Goal: Task Accomplishment & Management: Complete application form

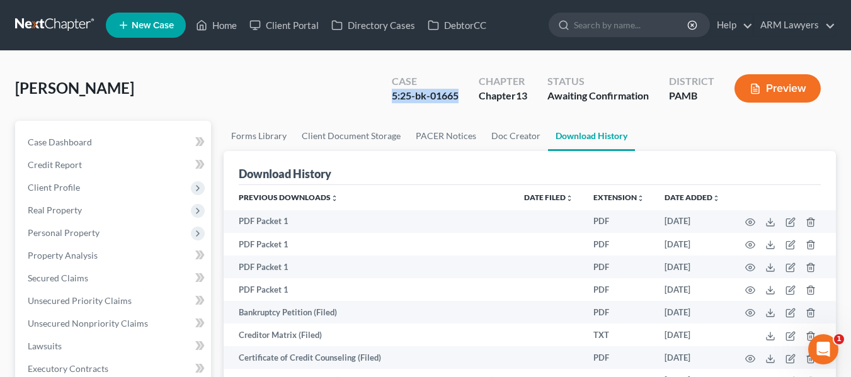
click at [273, 90] on div "[PERSON_NAME] Upgraded Case 5:25-bk-01665 Chapter Chapter 13 Status Awaiting Co…" at bounding box center [425, 93] width 821 height 55
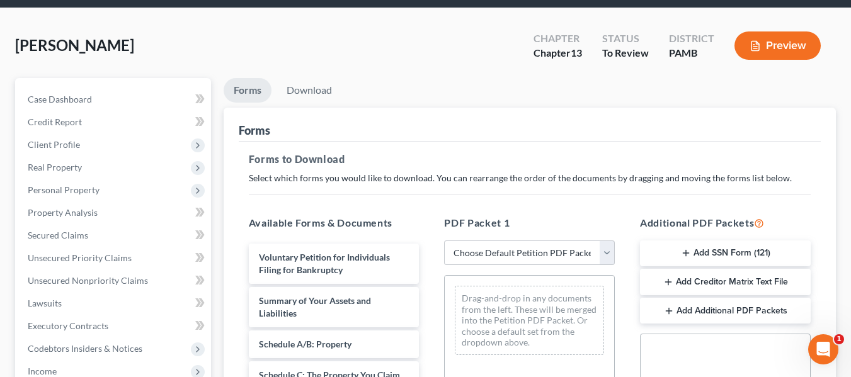
scroll to position [126, 0]
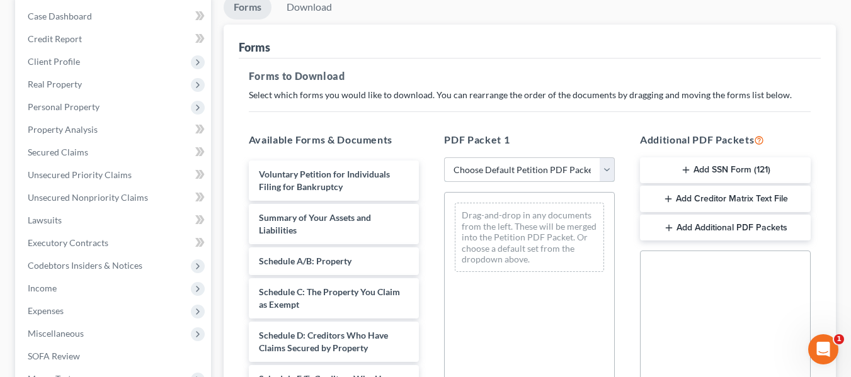
click at [518, 169] on select "Choose Default Petition PDF Packet Complete Bankruptcy Petition (all forms and …" at bounding box center [529, 169] width 171 height 25
select select "0"
click at [444, 157] on select "Choose Default Petition PDF Packet Complete Bankruptcy Petition (all forms and …" at bounding box center [529, 169] width 171 height 25
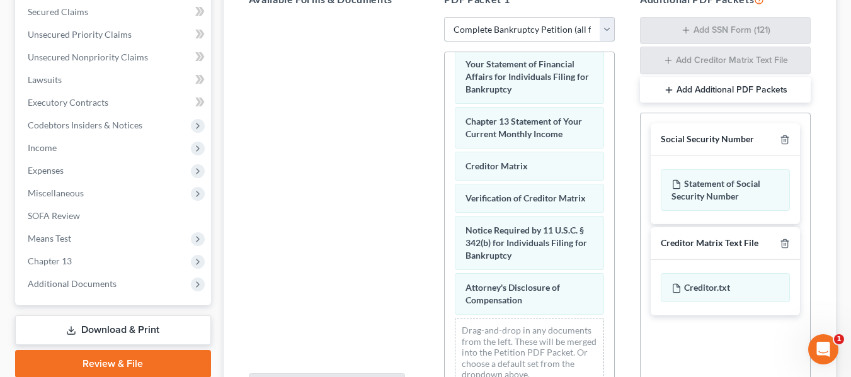
scroll to position [252, 0]
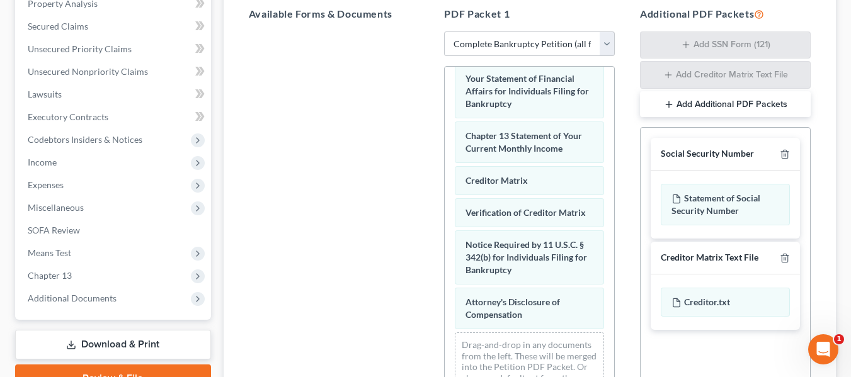
click at [660, 103] on button "Add Additional PDF Packets" at bounding box center [725, 104] width 171 height 26
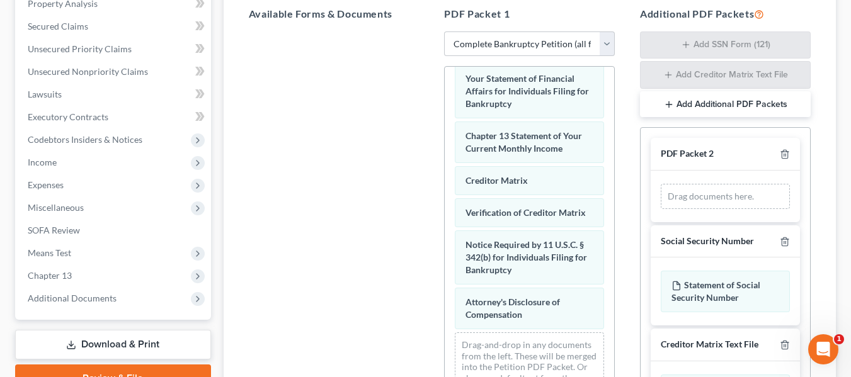
click at [713, 195] on div "Drag documents here." at bounding box center [725, 196] width 129 height 25
click at [784, 154] on line "button" at bounding box center [784, 155] width 0 height 3
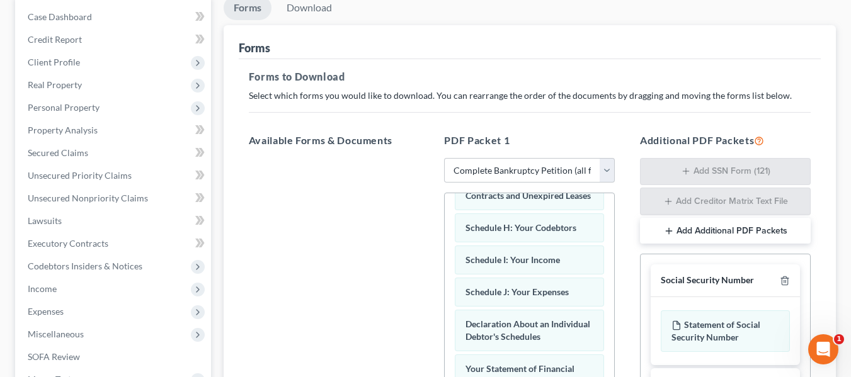
scroll to position [126, 0]
click at [539, 170] on select "Choose Default Petition PDF Packet Complete Bankruptcy Petition (all forms and …" at bounding box center [529, 169] width 171 height 25
click at [375, 261] on div at bounding box center [334, 330] width 191 height 346
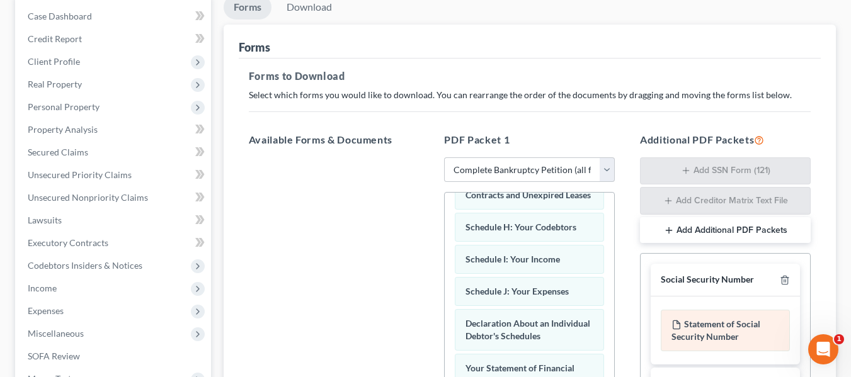
click at [692, 331] on div "Statement of Social Security Number" at bounding box center [725, 331] width 129 height 42
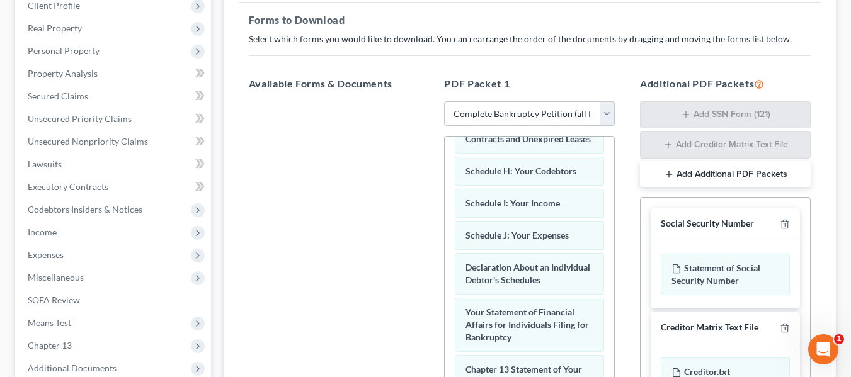
scroll to position [189, 0]
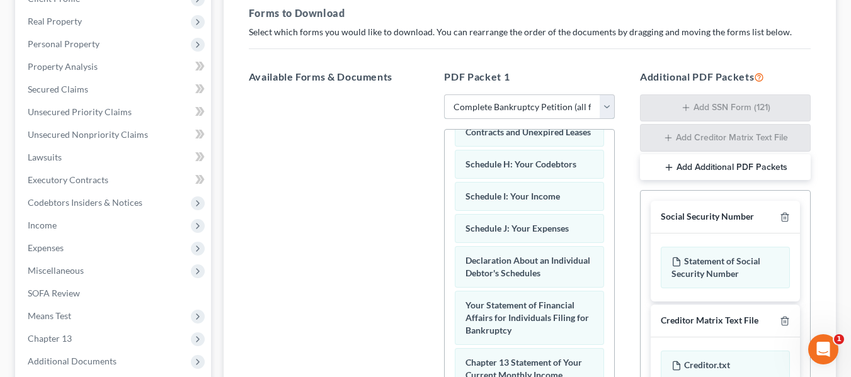
click at [465, 108] on select "Choose Default Petition PDF Packet Complete Bankruptcy Petition (all forms and …" at bounding box center [529, 106] width 171 height 25
click at [444, 94] on select "Choose Default Petition PDF Packet Complete Bankruptcy Petition (all forms and …" at bounding box center [529, 106] width 171 height 25
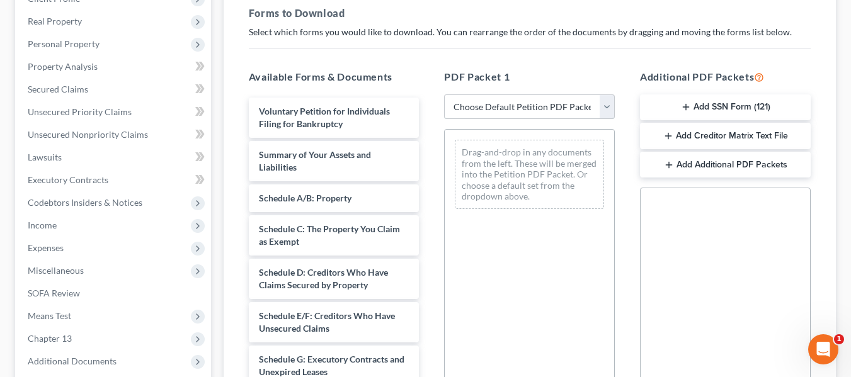
scroll to position [0, 0]
click at [496, 111] on select "Choose Default Petition PDF Packet Complete Bankruptcy Petition (all forms and …" at bounding box center [529, 106] width 171 height 25
select select "0"
click at [444, 94] on select "Choose Default Petition PDF Packet Complete Bankruptcy Petition (all forms and …" at bounding box center [529, 106] width 171 height 25
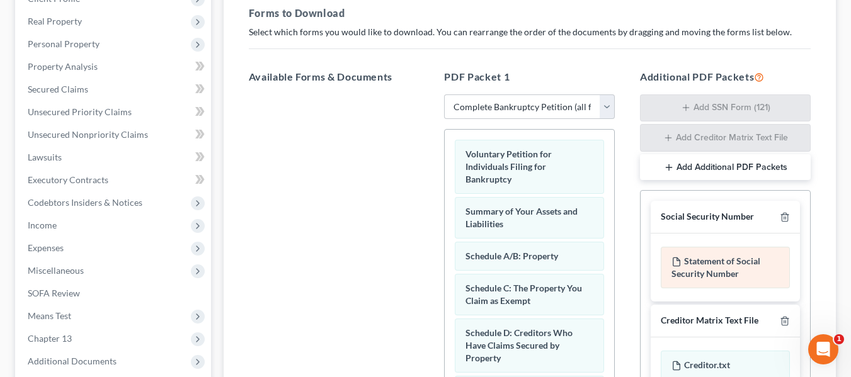
click at [717, 266] on div "Statement of Social Security Number" at bounding box center [725, 268] width 129 height 42
click at [694, 267] on div "Statement of Social Security Number" at bounding box center [725, 268] width 129 height 42
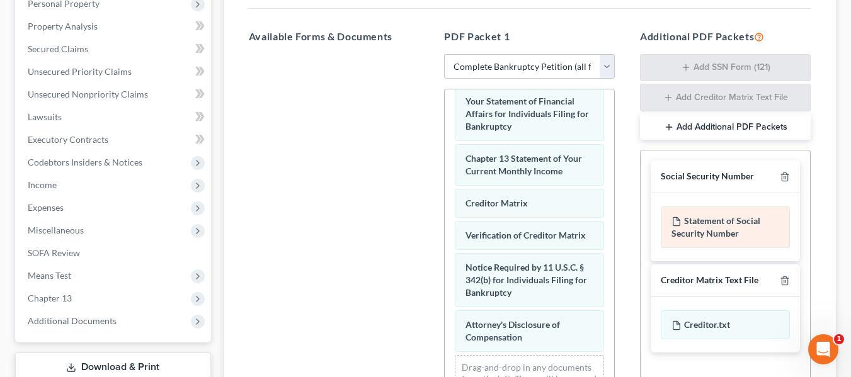
scroll to position [213, 0]
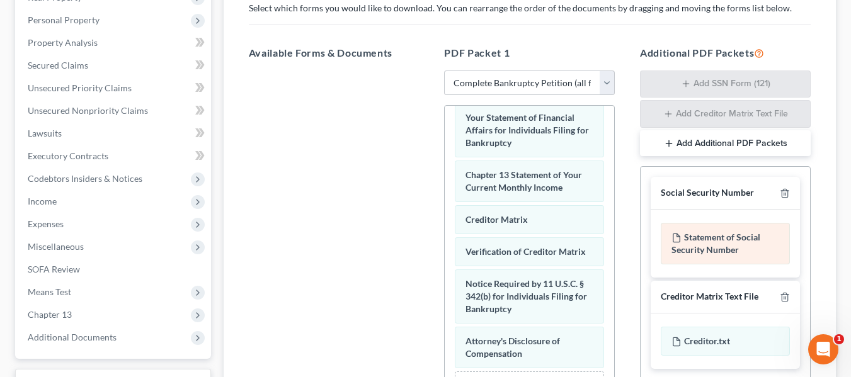
click at [707, 244] on div "Statement of Social Security Number" at bounding box center [725, 244] width 129 height 42
click at [694, 232] on div "Statement of Social Security Number" at bounding box center [725, 244] width 129 height 42
click at [711, 239] on div "Statement of Social Security Number" at bounding box center [725, 244] width 129 height 42
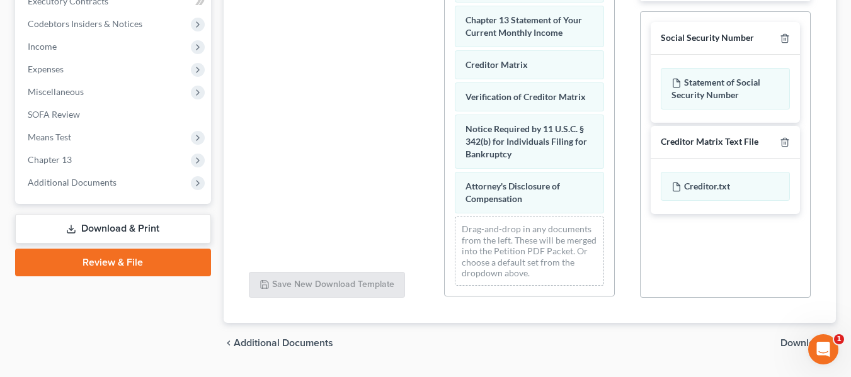
scroll to position [339, 0]
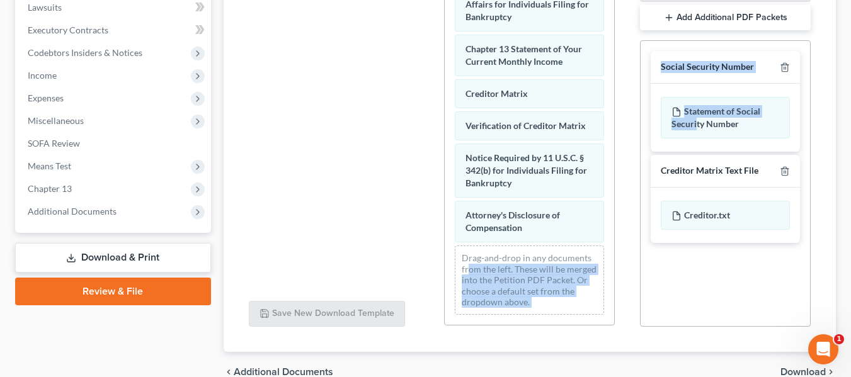
drag, startPoint x: 696, startPoint y: 118, endPoint x: 513, endPoint y: 265, distance: 234.0
click at [513, 265] on div "Available Forms & Documents Save New Download Template PDF Packet 1 Choose Defa…" at bounding box center [529, 123] width 587 height 428
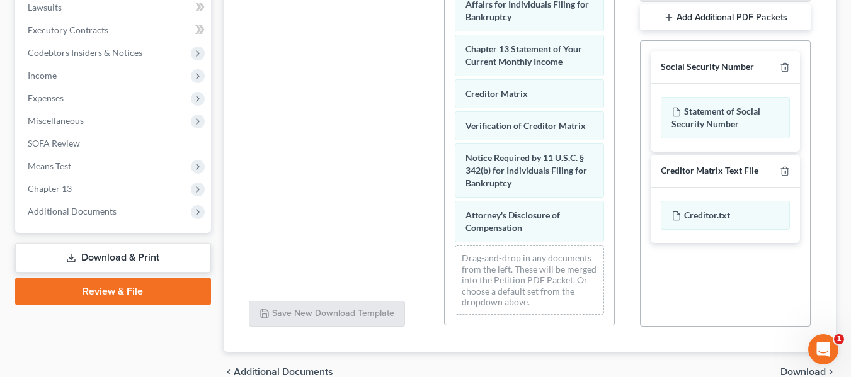
click at [404, 197] on div at bounding box center [334, 118] width 191 height 346
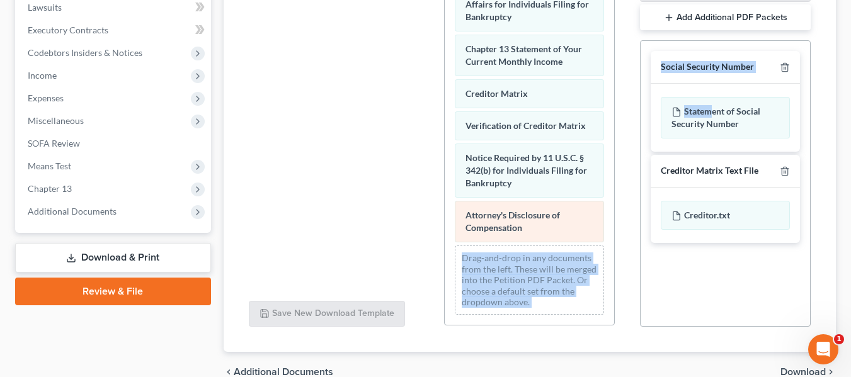
drag, startPoint x: 661, startPoint y: 125, endPoint x: 529, endPoint y: 204, distance: 153.4
click at [528, 207] on div "Available Forms & Documents Save New Download Template PDF Packet 1 Choose Defa…" at bounding box center [529, 123] width 587 height 428
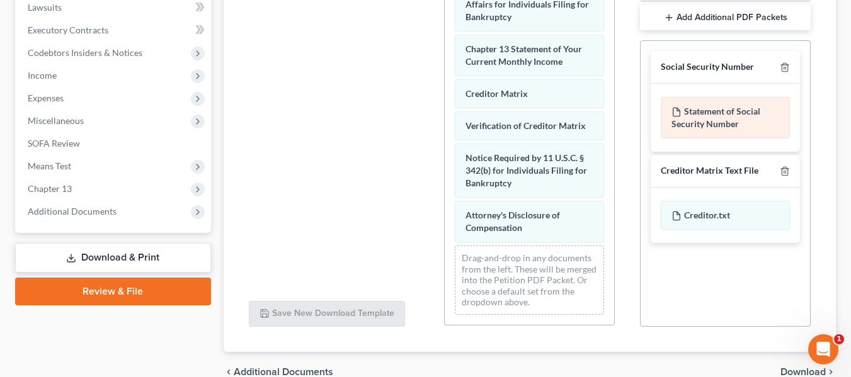
click at [728, 117] on div "Statement of Social Security Number" at bounding box center [725, 118] width 129 height 42
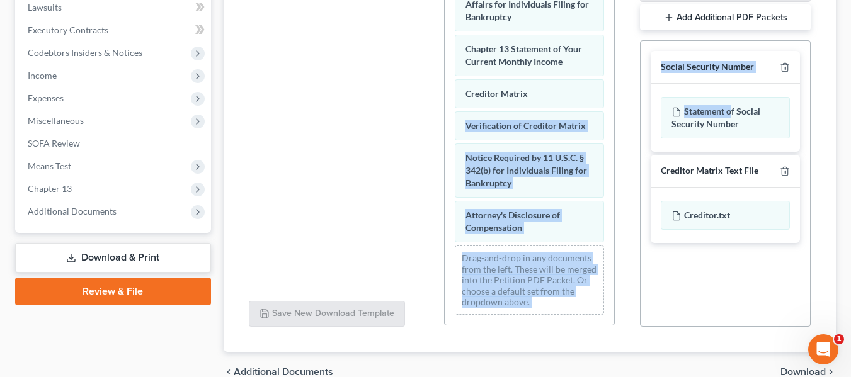
drag, startPoint x: 731, startPoint y: 110, endPoint x: 706, endPoint y: 98, distance: 27.3
click at [609, 93] on div "Available Forms & Documents Save New Download Template PDF Packet 1 Choose Defa…" at bounding box center [529, 123] width 587 height 428
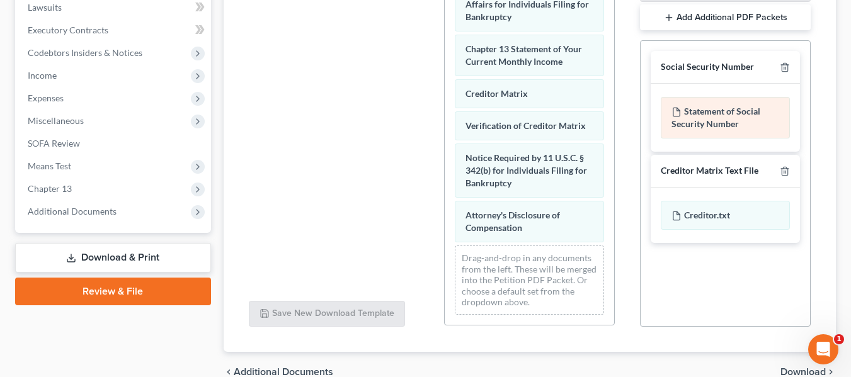
click at [764, 127] on div "Statement of Social Security Number" at bounding box center [725, 118] width 129 height 42
click at [766, 123] on div "Statement of Social Security Number" at bounding box center [725, 118] width 129 height 42
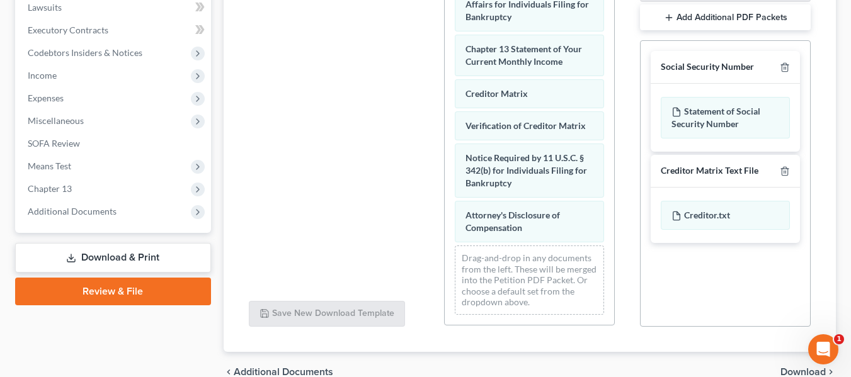
drag, startPoint x: 766, startPoint y: 117, endPoint x: 641, endPoint y: 143, distance: 127.4
click at [641, 143] on div "Social Security Number Statement of Social Security Number Creditor Matrix Text…" at bounding box center [725, 147] width 169 height 212
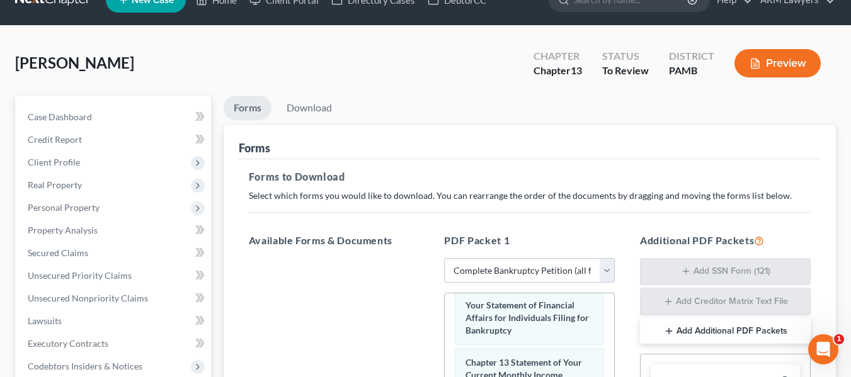
scroll to position [24, 0]
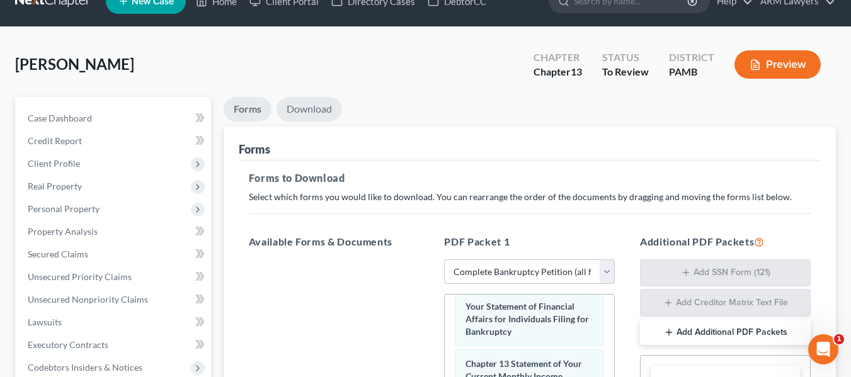
click at [309, 110] on link "Download" at bounding box center [310, 109] width 66 height 25
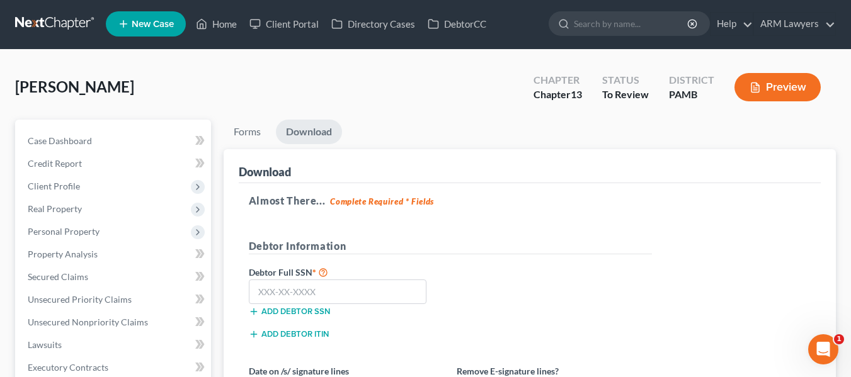
scroll to position [0, 0]
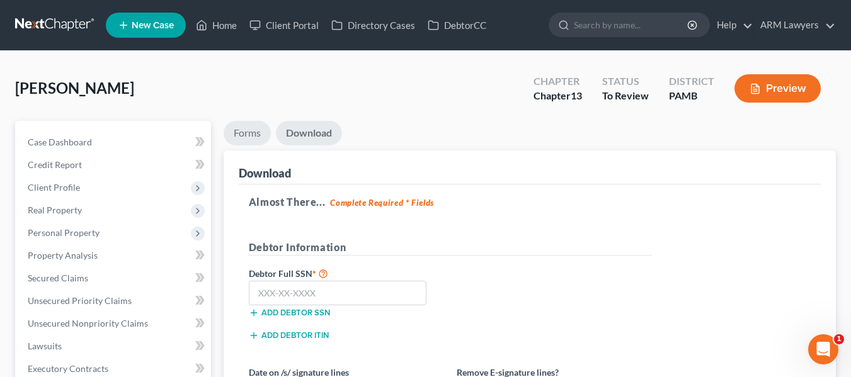
click at [253, 127] on link "Forms" at bounding box center [247, 133] width 47 height 25
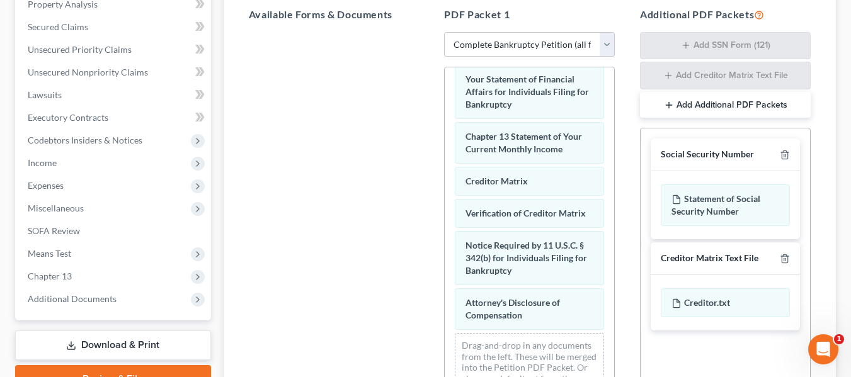
scroll to position [252, 0]
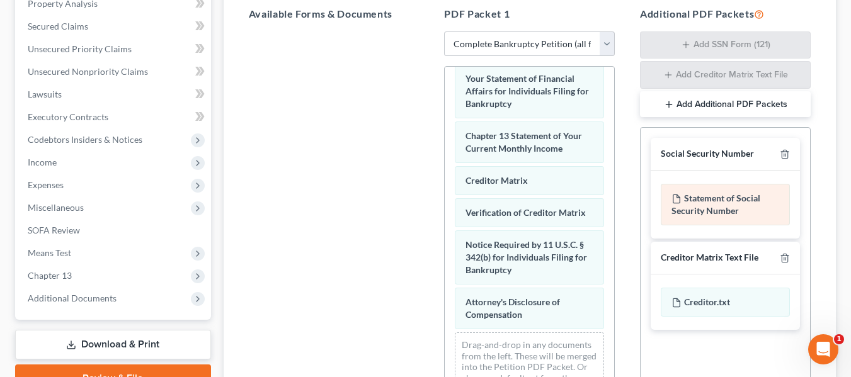
click at [749, 207] on div "Statement of Social Security Number" at bounding box center [725, 205] width 129 height 42
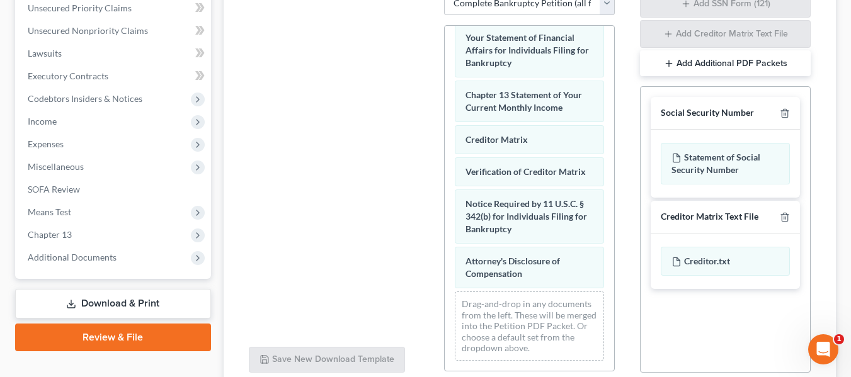
scroll to position [315, 0]
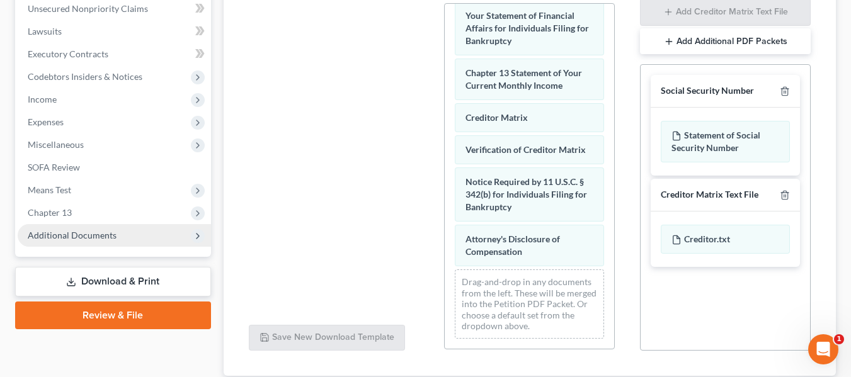
click at [114, 238] on span "Additional Documents" at bounding box center [72, 235] width 89 height 11
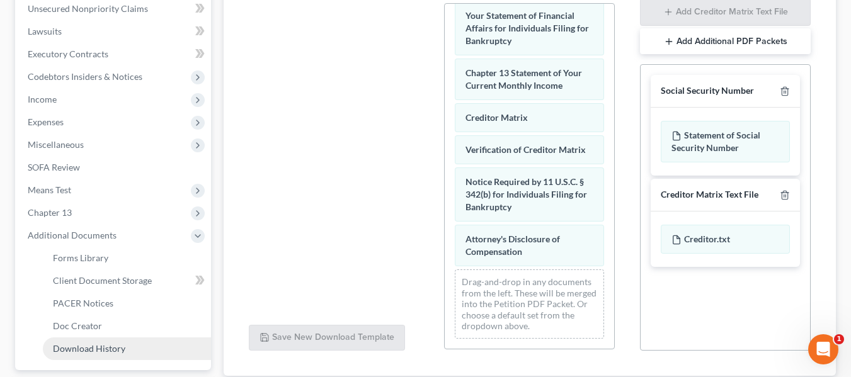
click at [67, 349] on span "Download History" at bounding box center [89, 348] width 72 height 11
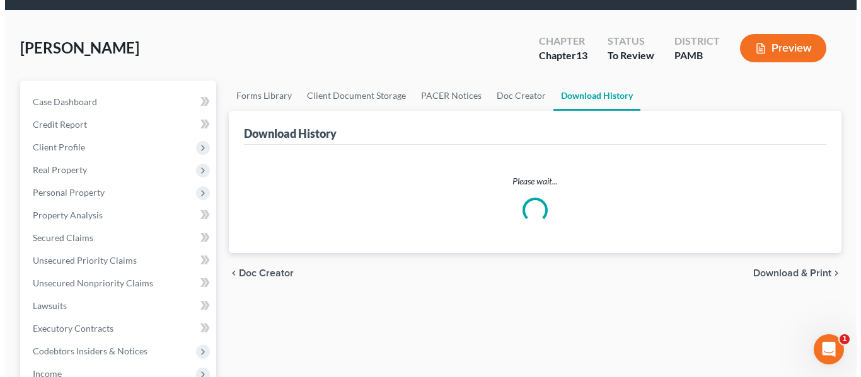
scroll to position [63, 0]
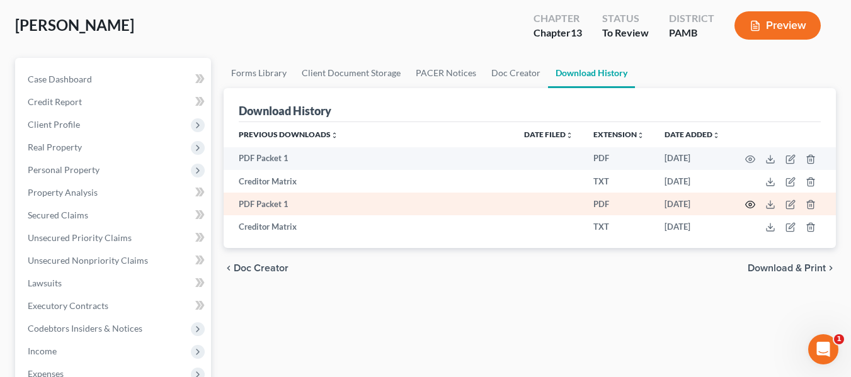
click at [746, 204] on icon "button" at bounding box center [750, 205] width 9 height 7
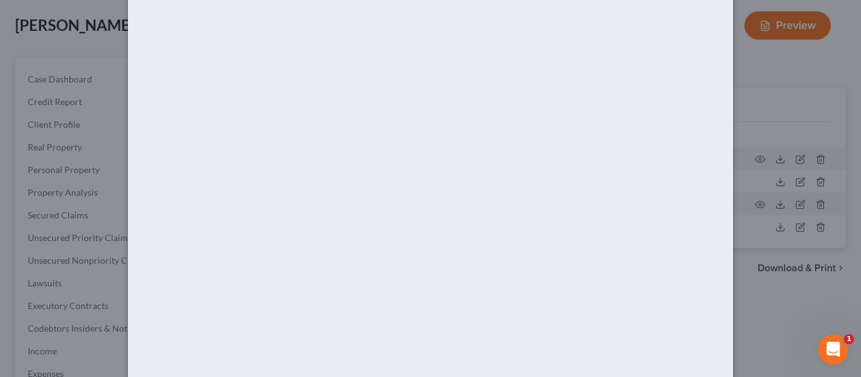
click at [759, 55] on div "Attachment Preview: PDF Packet 1 09/03/2025 × <object ng-attr-data='https://nex…" at bounding box center [430, 188] width 861 height 377
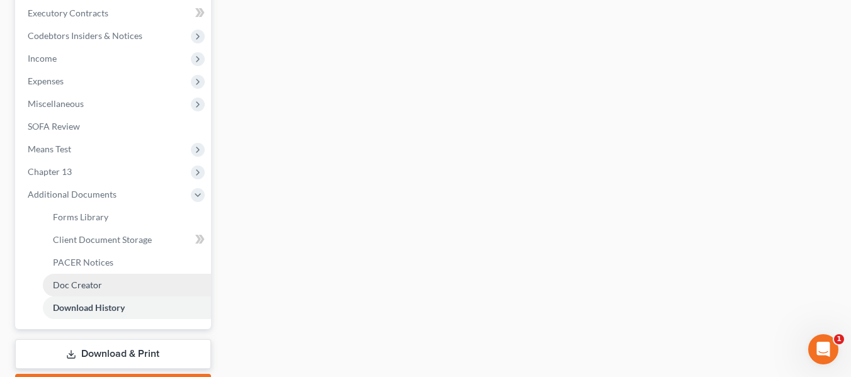
scroll to position [378, 0]
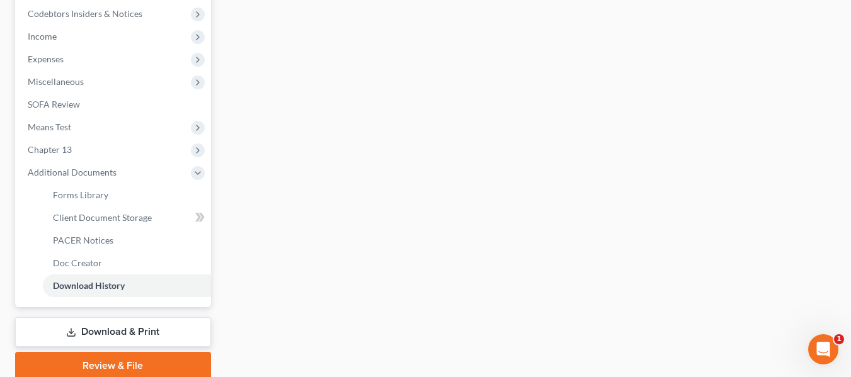
click at [98, 312] on div "Case Dashboard Payments Invoices Payments Payments Credit Report Client Profile" at bounding box center [113, 61] width 209 height 637
click at [98, 327] on link "Download & Print" at bounding box center [113, 333] width 196 height 30
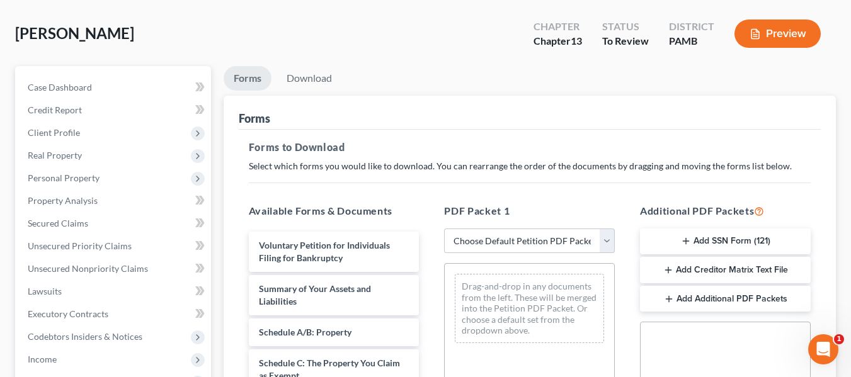
scroll to position [126, 0]
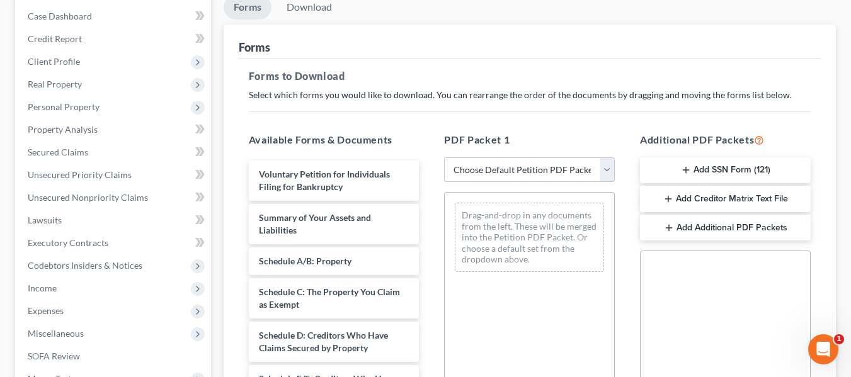
click at [517, 175] on select "Choose Default Petition PDF Packet Complete Bankruptcy Petition (all forms and …" at bounding box center [529, 169] width 171 height 25
click at [444, 157] on select "Choose Default Petition PDF Packet Complete Bankruptcy Petition (all forms and …" at bounding box center [529, 169] width 171 height 25
click at [512, 173] on select "Choose Default Petition PDF Packet Complete Bankruptcy Petition (all forms and …" at bounding box center [529, 169] width 171 height 25
select select "0"
click at [444, 157] on select "Choose Default Petition PDF Packet Complete Bankruptcy Petition (all forms and …" at bounding box center [529, 169] width 171 height 25
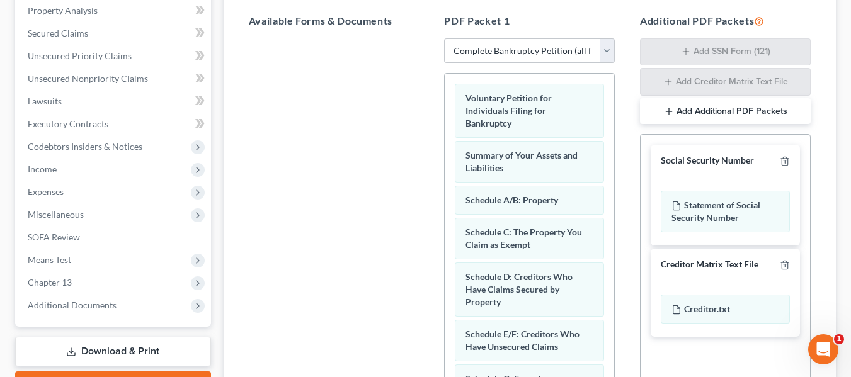
scroll to position [252, 0]
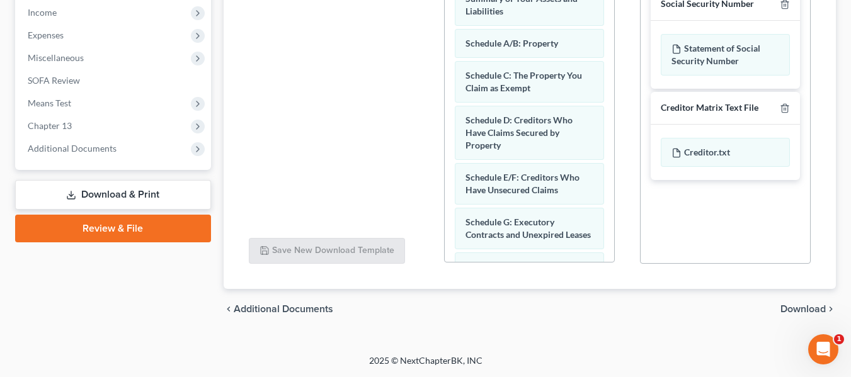
click at [804, 309] on span "Download" at bounding box center [803, 309] width 45 height 10
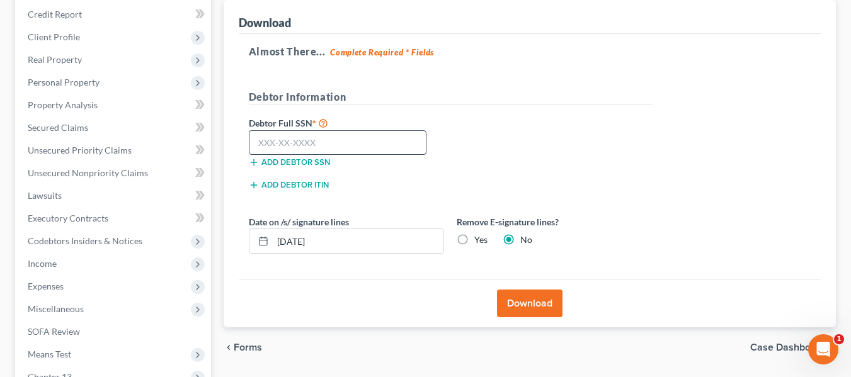
scroll to position [126, 0]
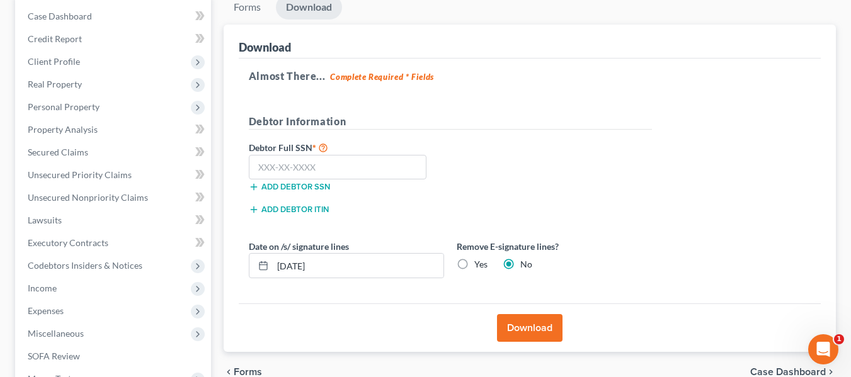
click at [474, 268] on label "Yes" at bounding box center [480, 264] width 13 height 13
click at [479, 266] on input "Yes" at bounding box center [483, 262] width 8 height 8
radio input "true"
radio input "false"
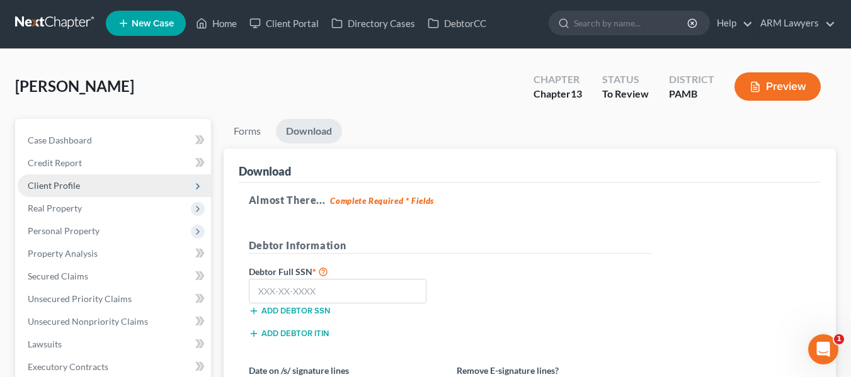
scroll to position [0, 0]
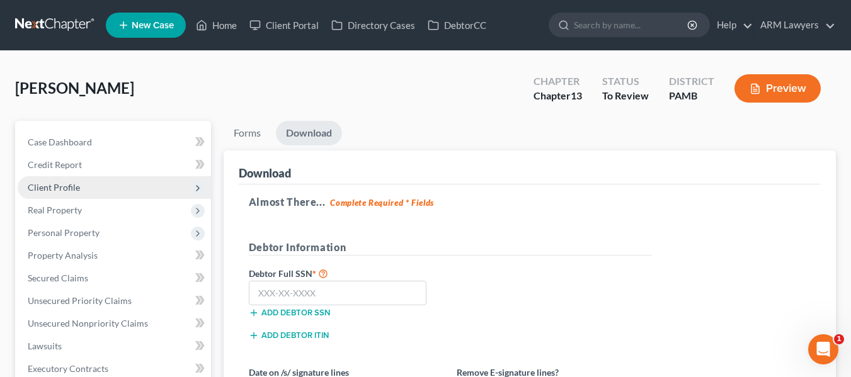
click at [39, 193] on span "Client Profile" at bounding box center [114, 187] width 193 height 23
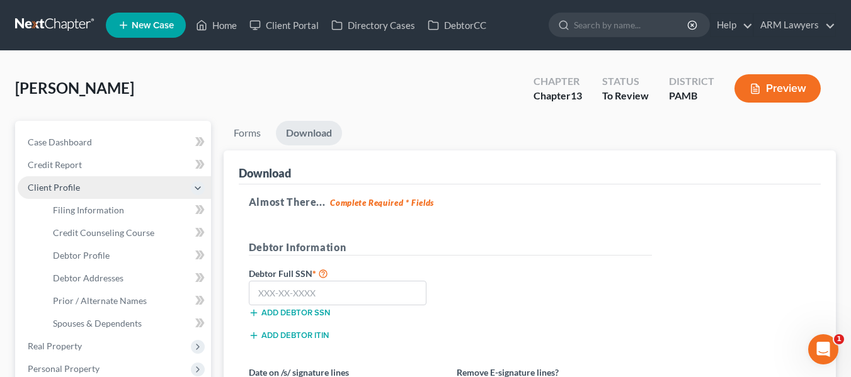
click at [76, 192] on span "Client Profile" at bounding box center [54, 187] width 52 height 11
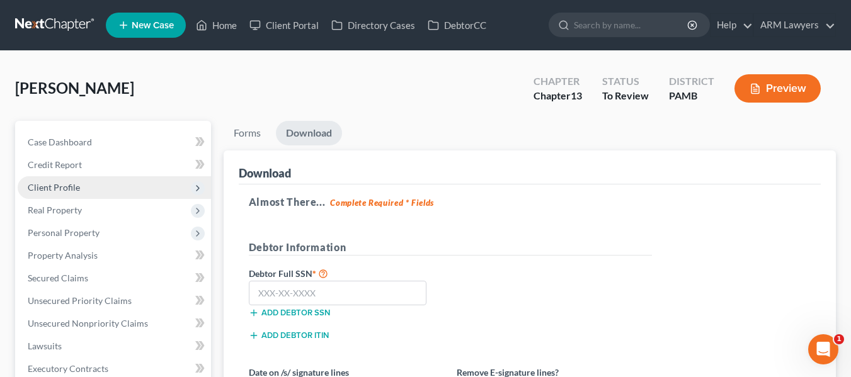
click at [69, 188] on span "Client Profile" at bounding box center [54, 187] width 52 height 11
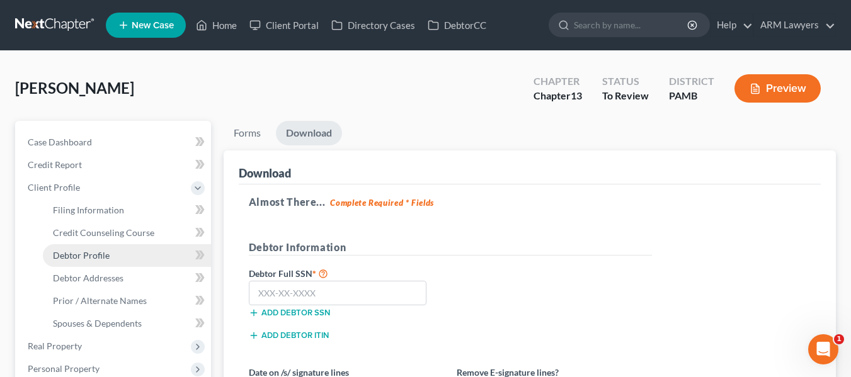
click at [97, 260] on span "Debtor Profile" at bounding box center [81, 255] width 57 height 11
select select "0"
select select "2"
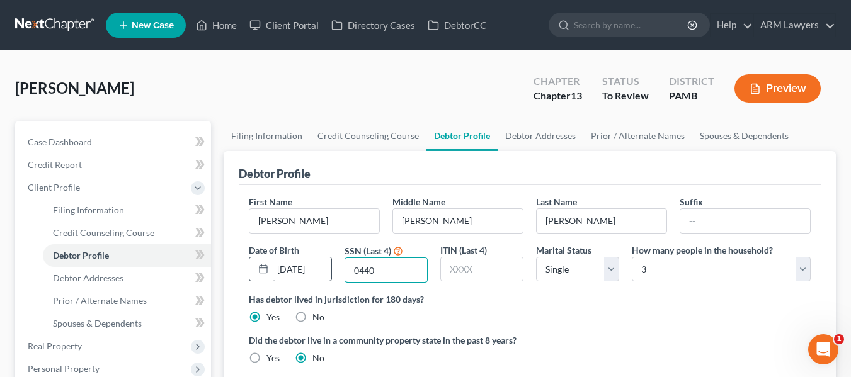
drag, startPoint x: 379, startPoint y: 274, endPoint x: 294, endPoint y: 269, distance: 85.2
click at [298, 269] on div "First Name Brian Middle Name Christopher Last Name Mitchell Suffix Date of Birt…" at bounding box center [530, 244] width 575 height 98
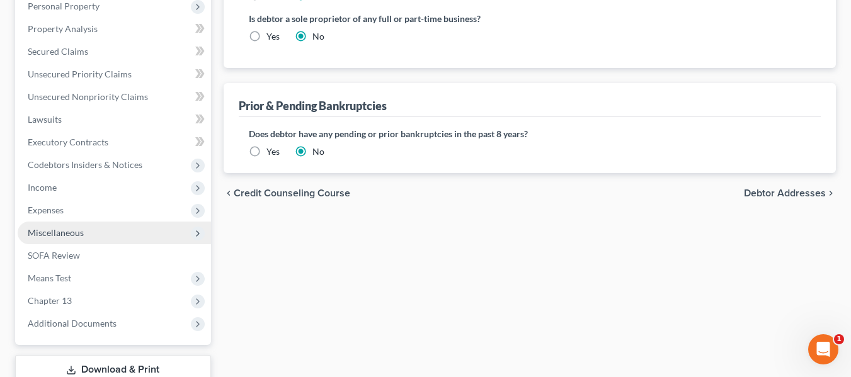
scroll to position [378, 0]
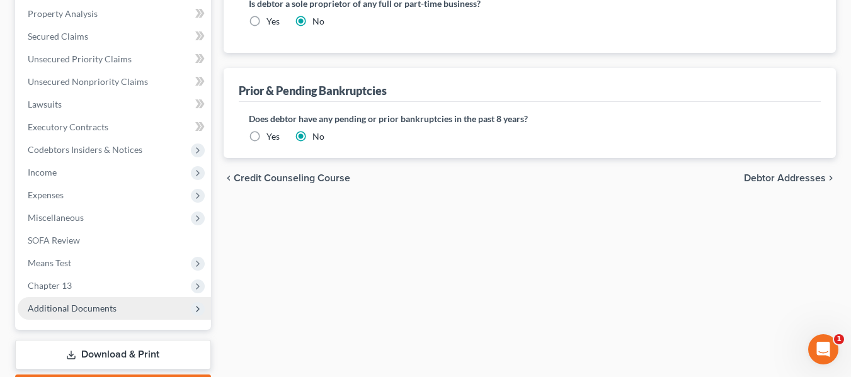
click at [63, 301] on span "Additional Documents" at bounding box center [114, 308] width 193 height 23
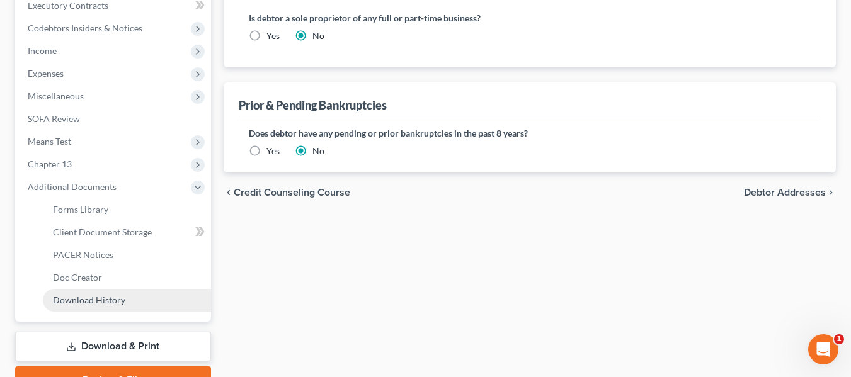
scroll to position [368, 0]
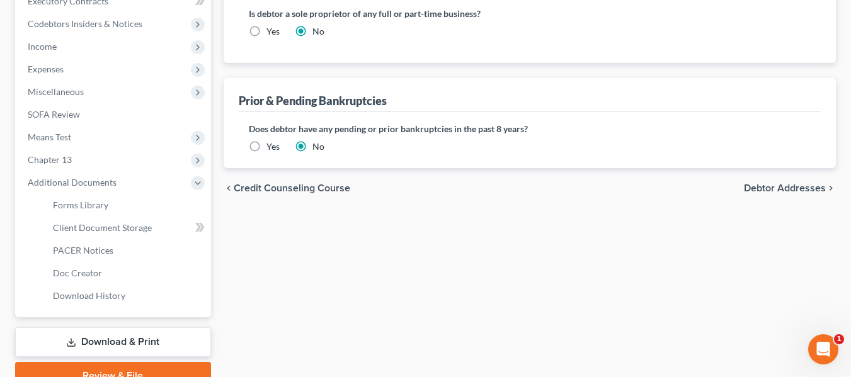
click at [98, 351] on link "Download & Print" at bounding box center [113, 343] width 196 height 30
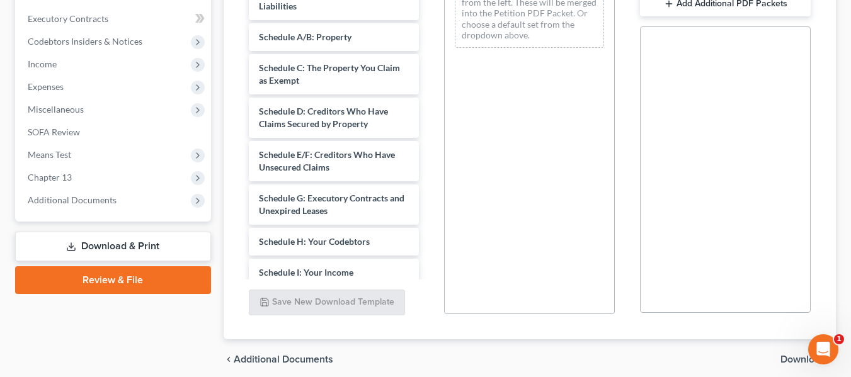
scroll to position [378, 0]
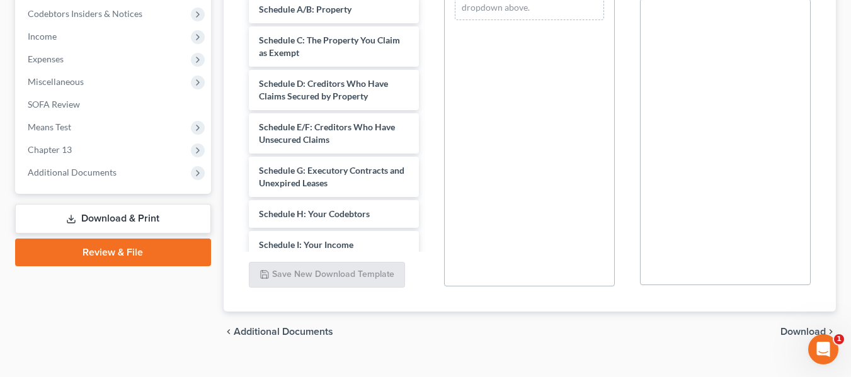
click at [79, 219] on link "Download & Print" at bounding box center [113, 219] width 196 height 30
click at [123, 213] on link "Download & Print" at bounding box center [113, 219] width 196 height 30
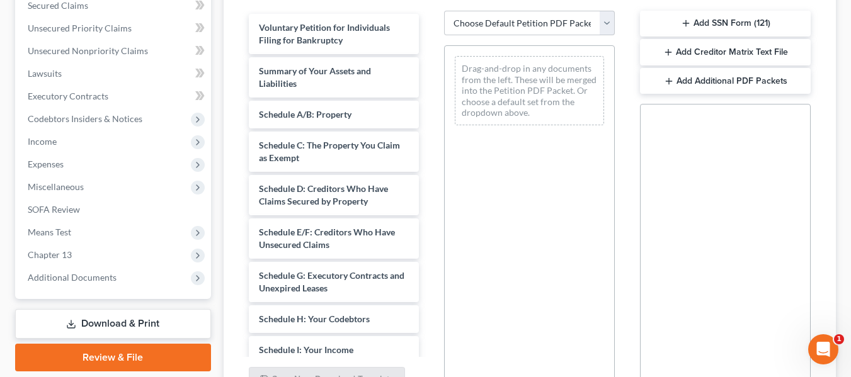
scroll to position [189, 0]
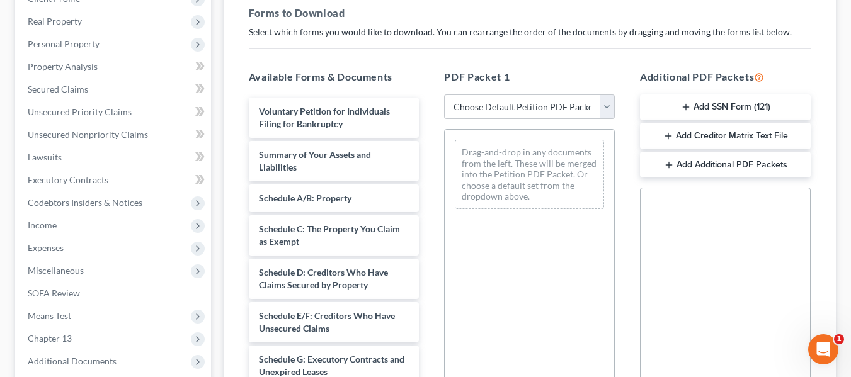
click at [820, 74] on div "Additional PDF Packets Add SSN Form (121) Add Creditor Matrix Text File Add Add…" at bounding box center [725, 272] width 196 height 427
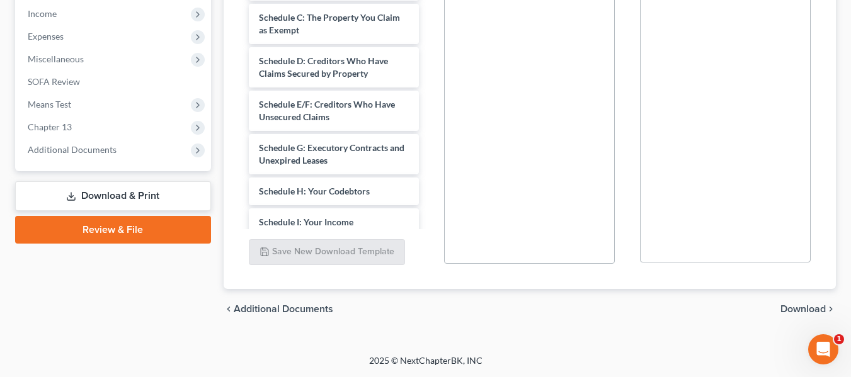
click at [788, 307] on span "Download" at bounding box center [803, 309] width 45 height 10
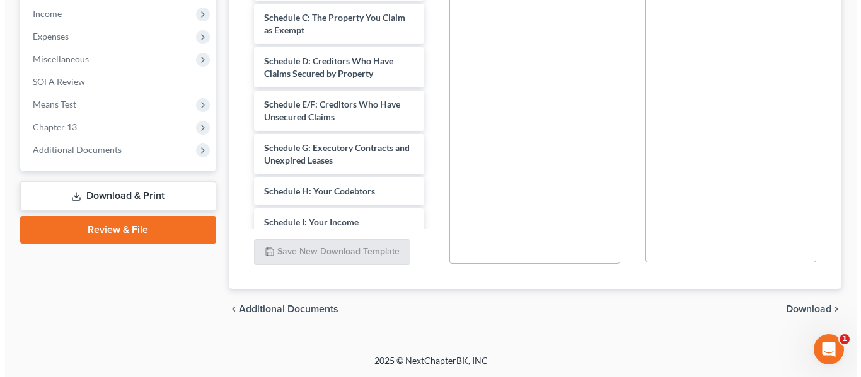
scroll to position [315, 0]
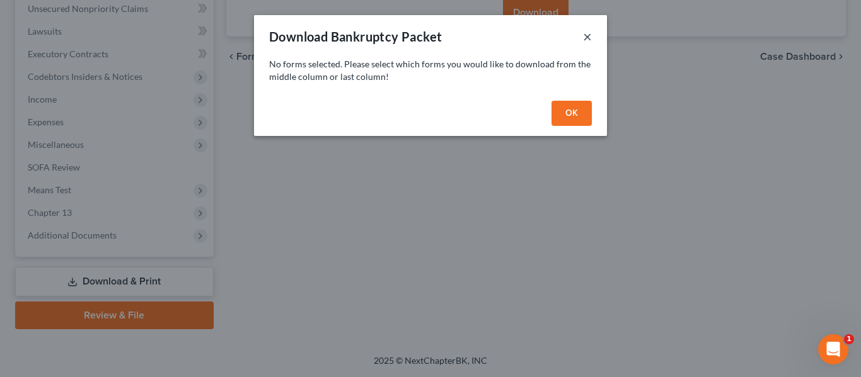
click at [587, 36] on button "×" at bounding box center [587, 36] width 9 height 15
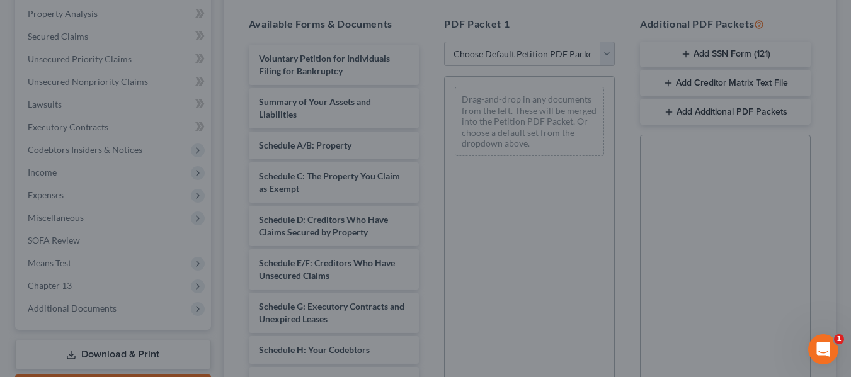
scroll to position [63, 0]
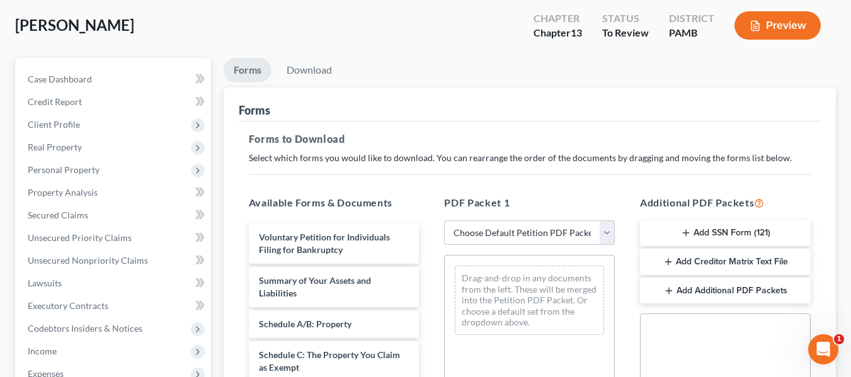
click at [530, 229] on select "Choose Default Petition PDF Packet Complete Bankruptcy Petition (all forms and …" at bounding box center [529, 232] width 171 height 25
select select "0"
click at [444, 220] on select "Choose Default Petition PDF Packet Complete Bankruptcy Petition (all forms and …" at bounding box center [529, 232] width 171 height 25
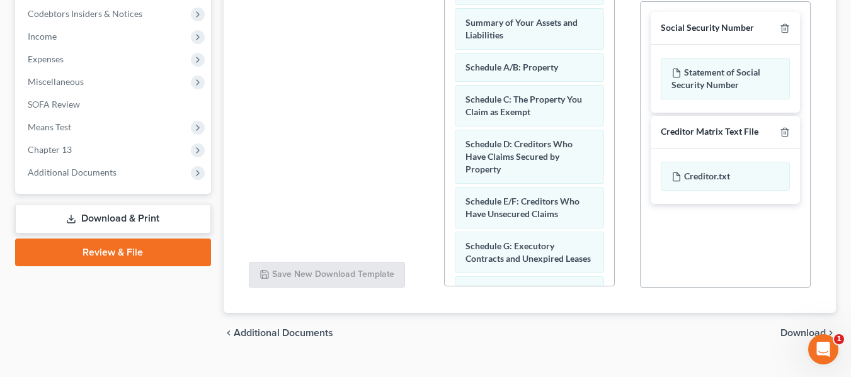
click at [786, 331] on span "Download" at bounding box center [803, 333] width 45 height 10
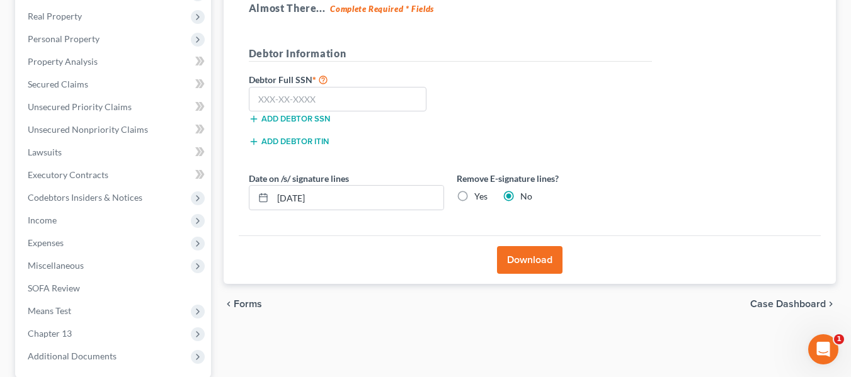
scroll to position [189, 0]
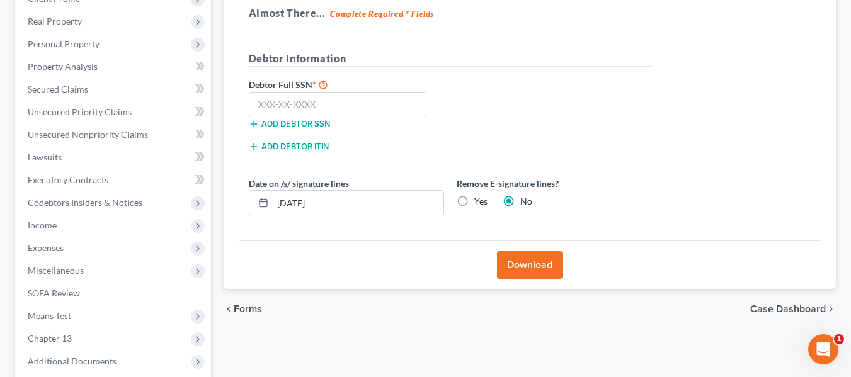
click at [474, 200] on label "Yes" at bounding box center [480, 201] width 13 height 13
click at [479, 200] on input "Yes" at bounding box center [483, 199] width 8 height 8
radio input "true"
radio input "false"
click at [322, 110] on input "text" at bounding box center [338, 104] width 178 height 25
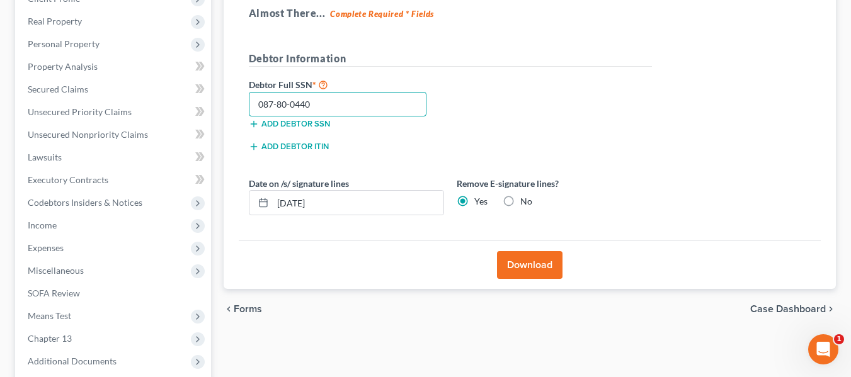
type input "087-80-0440"
click at [530, 263] on button "Download" at bounding box center [530, 265] width 66 height 28
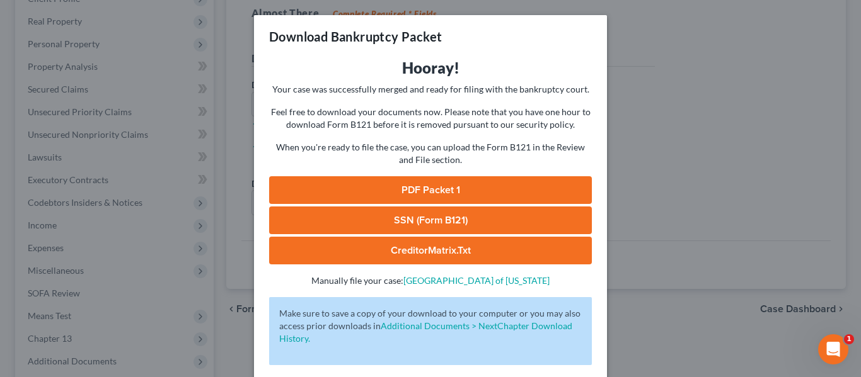
click at [499, 215] on link "SSN (Form B121)" at bounding box center [430, 221] width 323 height 28
click at [653, 163] on div "Download Bankruptcy Packet Hooray! Your case was successfully merged and ready …" at bounding box center [430, 188] width 861 height 377
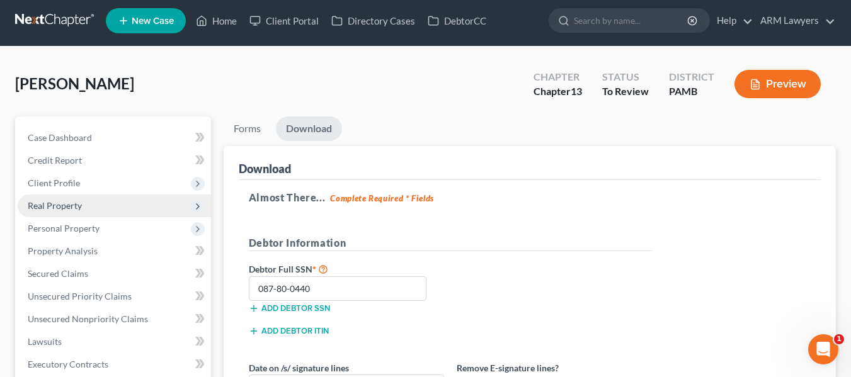
scroll to position [0, 0]
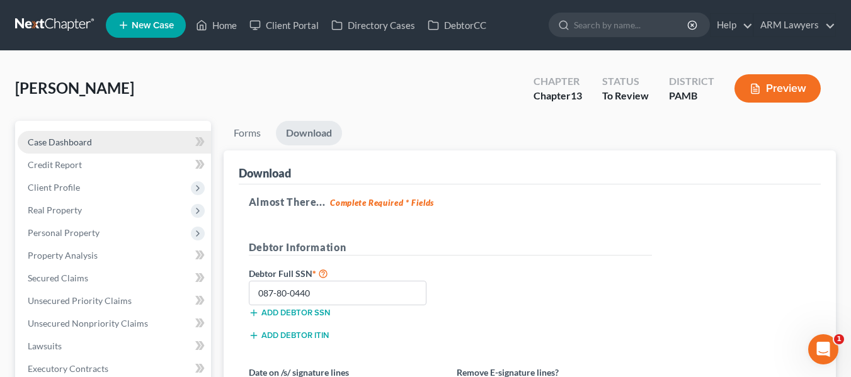
click at [71, 147] on span "Case Dashboard" at bounding box center [60, 142] width 64 height 11
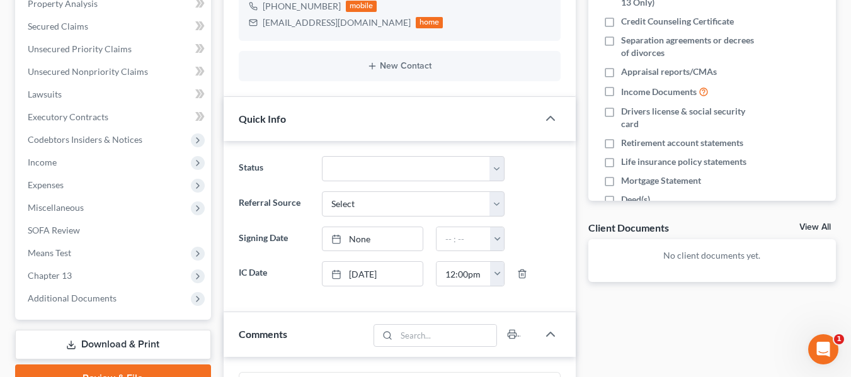
scroll to position [162, 0]
click at [84, 342] on link "Download & Print" at bounding box center [113, 345] width 196 height 30
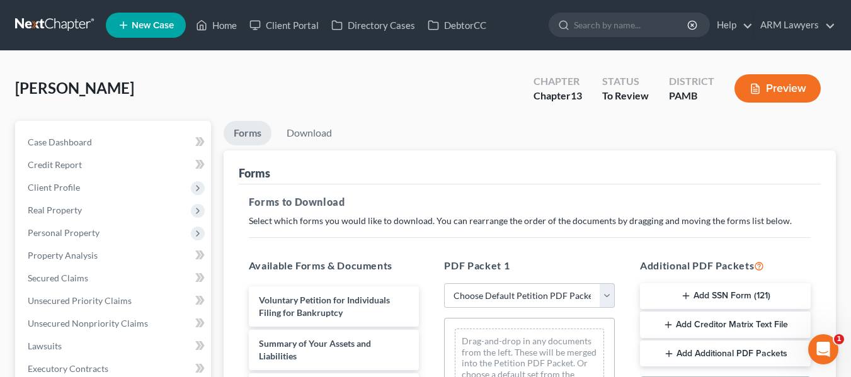
click at [47, 20] on link at bounding box center [55, 25] width 81 height 23
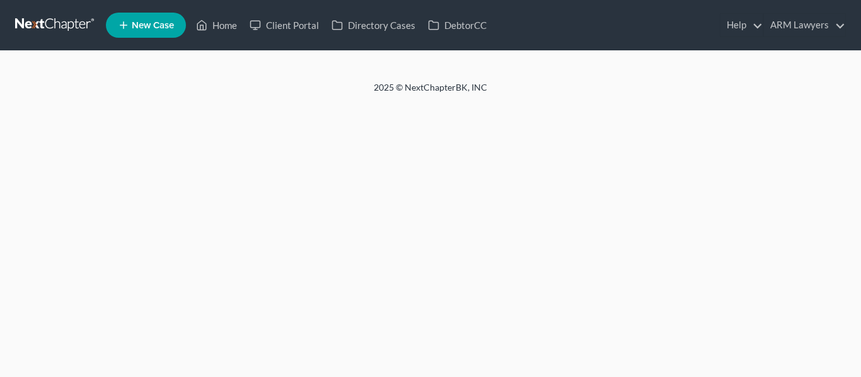
click at [185, 308] on div "Home New Case Client Portal Directory Cases DebtorCC ARM Lawyers lbeal@armlawye…" at bounding box center [430, 188] width 861 height 377
click at [256, 305] on div "Home New Case Client Portal Directory Cases DebtorCC ARM Lawyers lbeal@armlawye…" at bounding box center [430, 188] width 861 height 377
drag, startPoint x: 257, startPoint y: 305, endPoint x: 176, endPoint y: 215, distance: 120.4
click at [176, 215] on div "Home New Case Client Portal Directory Cases DebtorCC ARM Lawyers lbeal@armlawye…" at bounding box center [430, 188] width 861 height 377
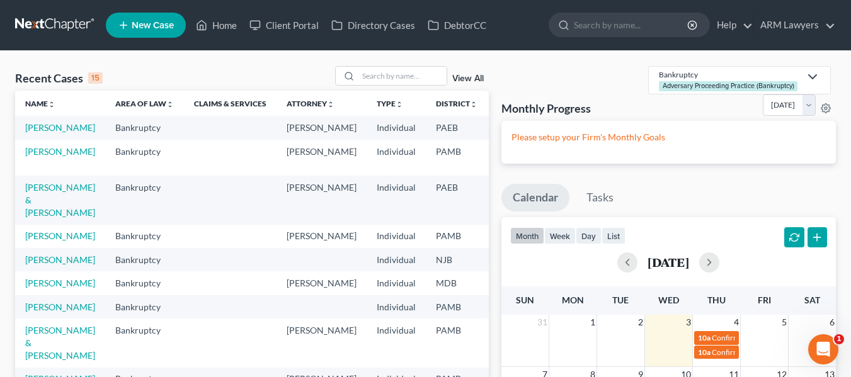
click at [467, 79] on link "View All" at bounding box center [467, 78] width 31 height 9
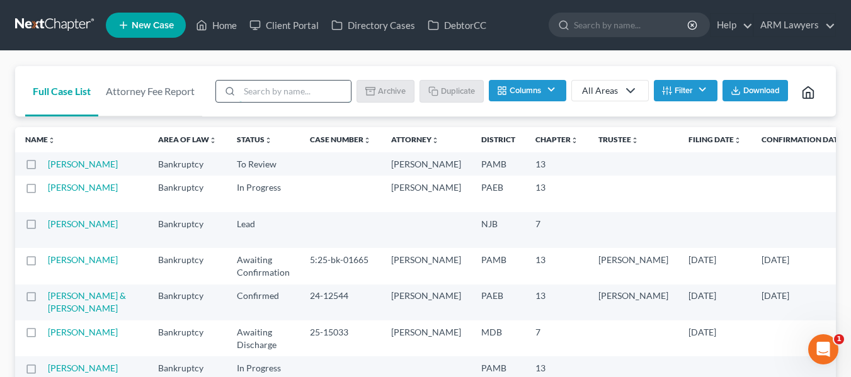
click at [297, 93] on input "search" at bounding box center [295, 91] width 112 height 21
type input "pugh"
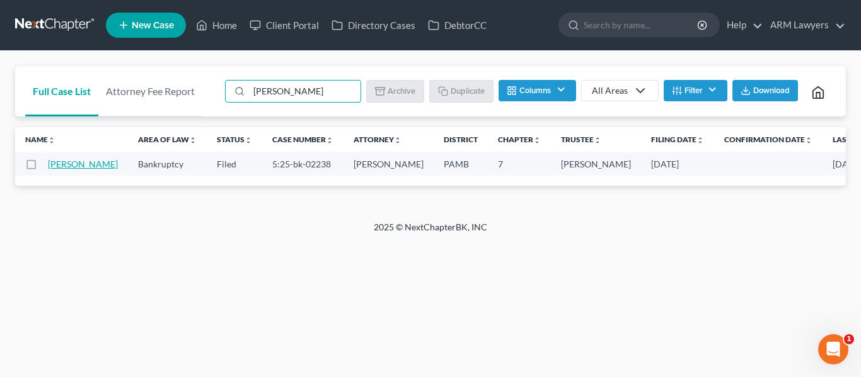
click at [86, 166] on link "Pugh, Melissa" at bounding box center [83, 164] width 70 height 11
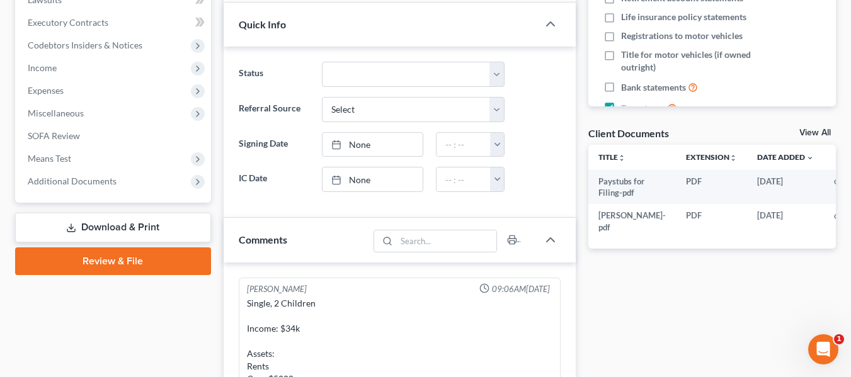
scroll to position [378, 0]
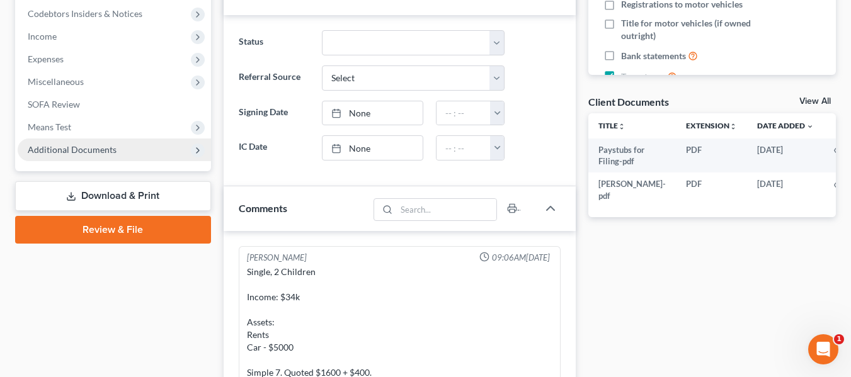
click at [88, 147] on span "Additional Documents" at bounding box center [72, 149] width 89 height 11
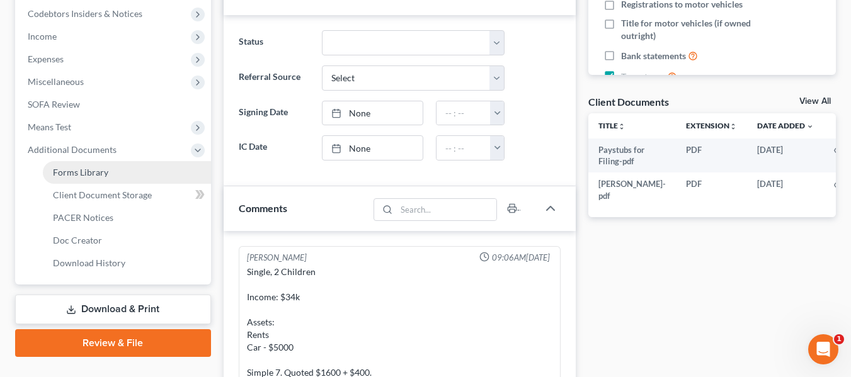
click at [88, 166] on link "Forms Library" at bounding box center [127, 172] width 168 height 23
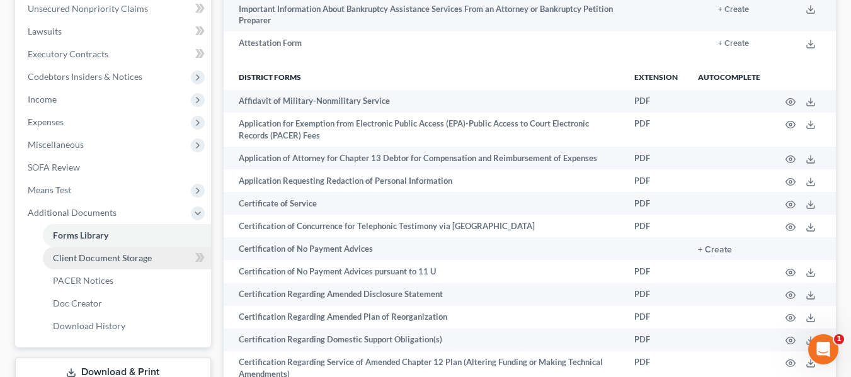
click at [95, 261] on span "Client Document Storage" at bounding box center [102, 258] width 99 height 11
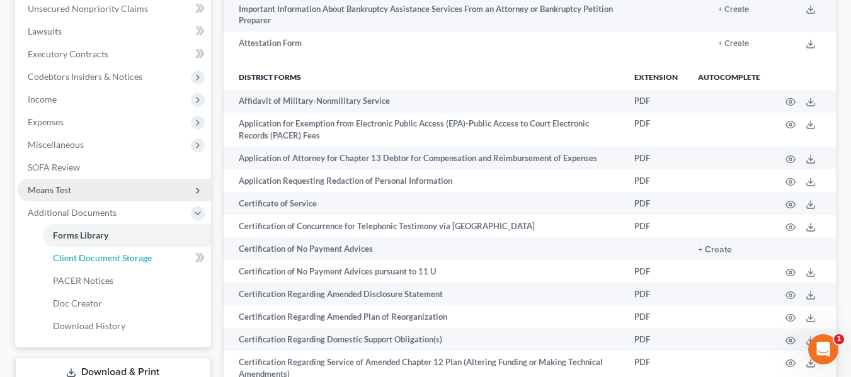
select select "0"
select select "7"
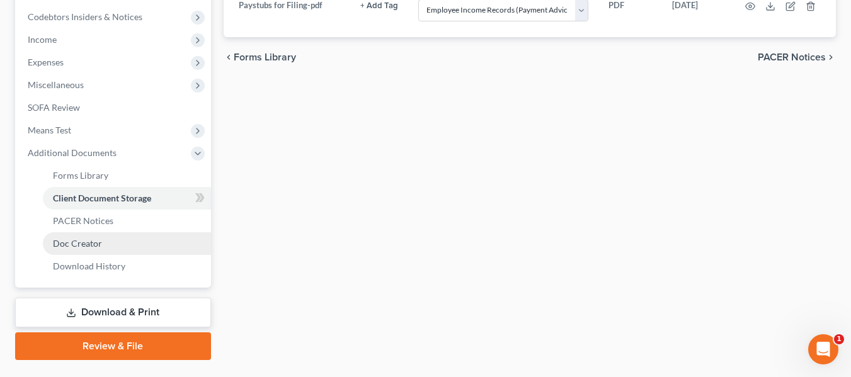
scroll to position [378, 0]
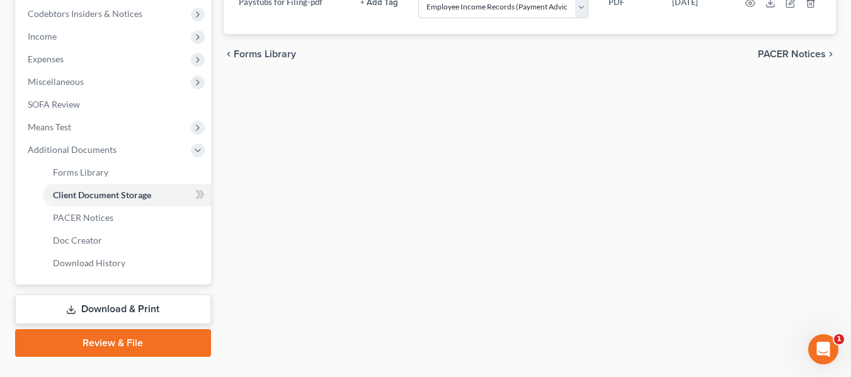
click at [87, 305] on link "Download & Print" at bounding box center [113, 310] width 196 height 30
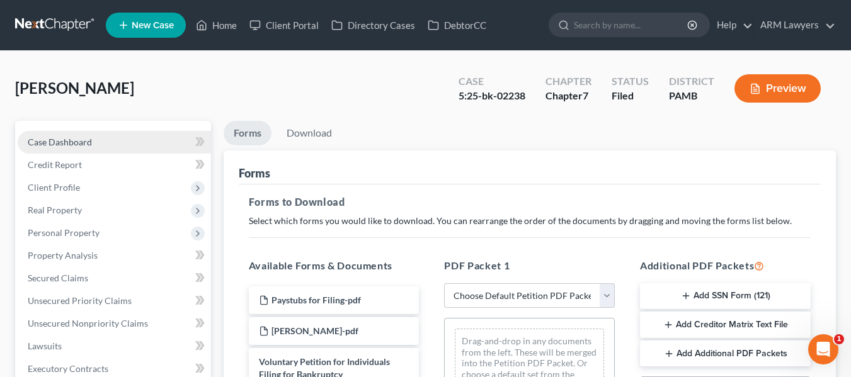
click at [77, 147] on link "Case Dashboard" at bounding box center [114, 142] width 193 height 23
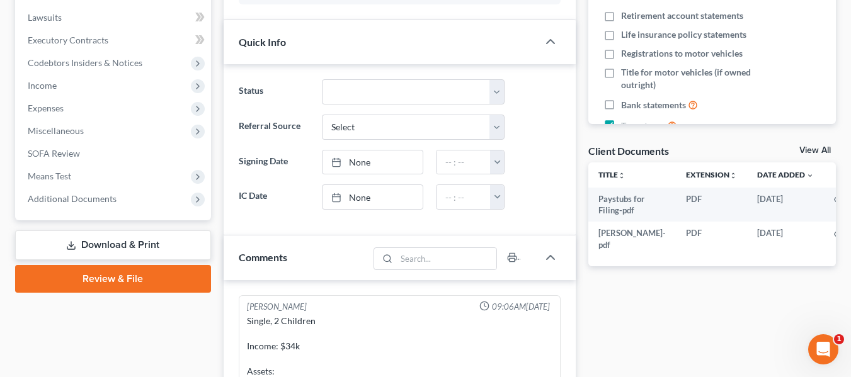
scroll to position [315, 0]
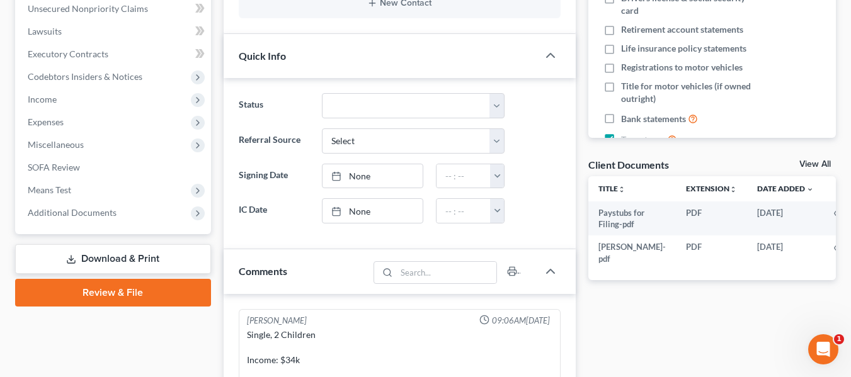
click at [809, 161] on link "View All" at bounding box center [814, 164] width 31 height 9
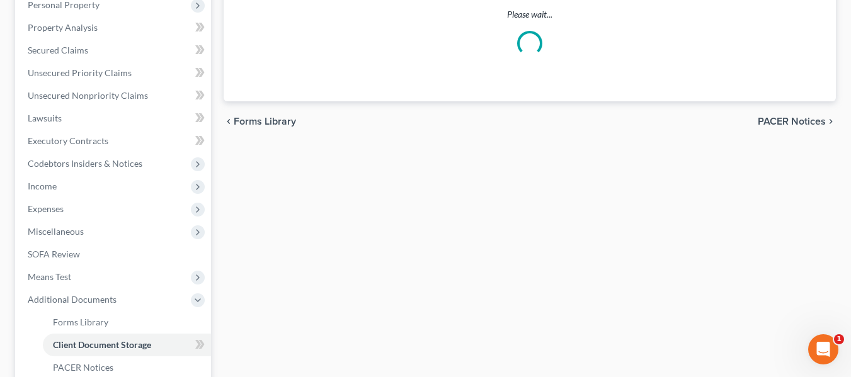
scroll to position [75, 0]
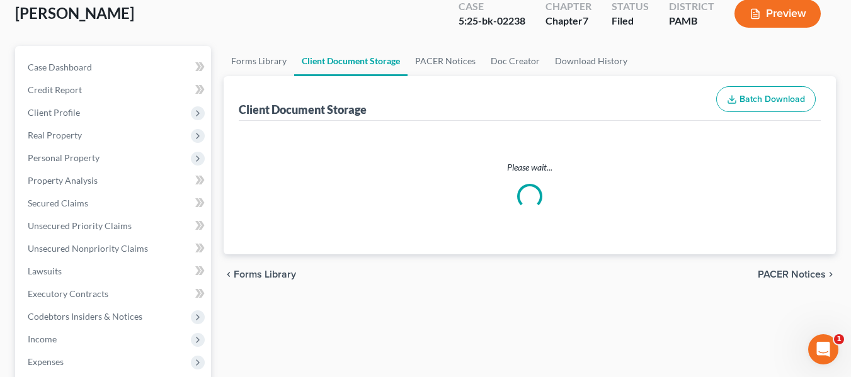
select select "0"
select select "7"
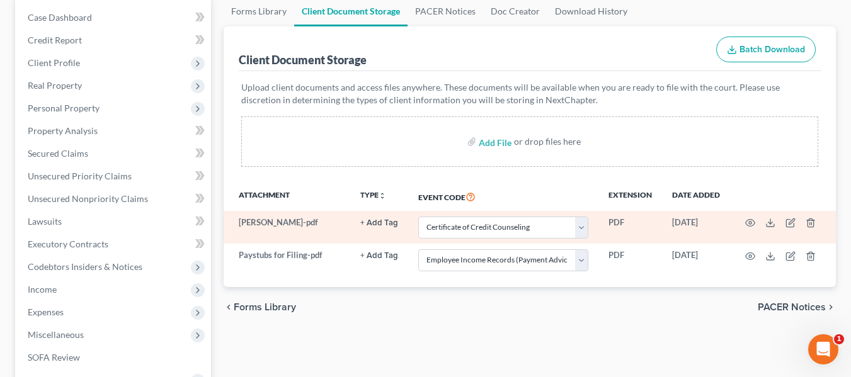
scroll to position [126, 0]
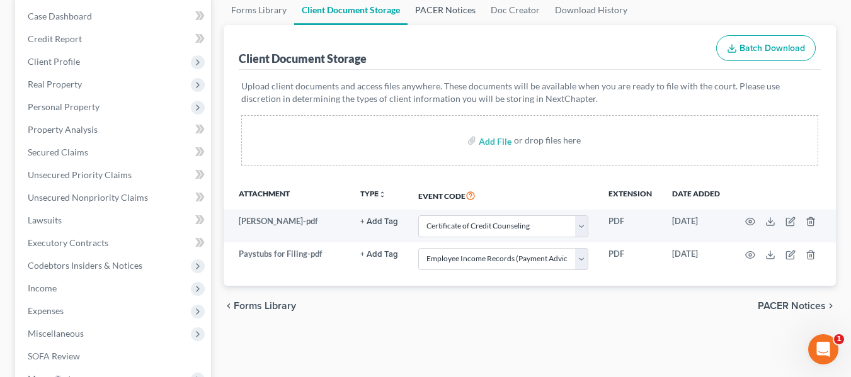
click at [454, 13] on link "PACER Notices" at bounding box center [446, 10] width 76 height 30
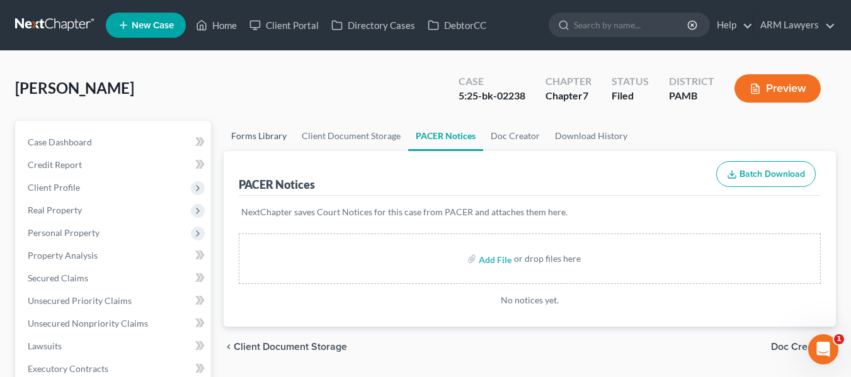
click at [242, 136] on link "Forms Library" at bounding box center [259, 136] width 71 height 30
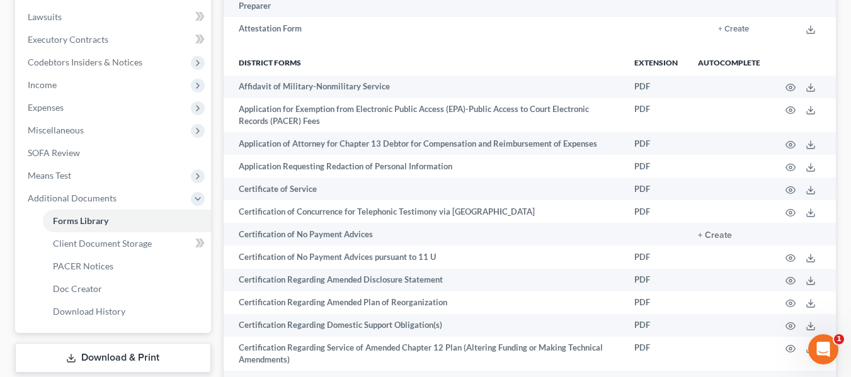
scroll to position [378, 0]
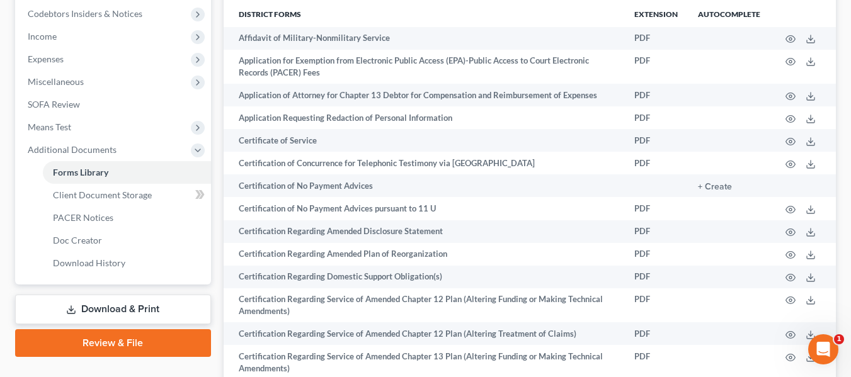
click at [108, 314] on link "Download & Print" at bounding box center [113, 310] width 196 height 30
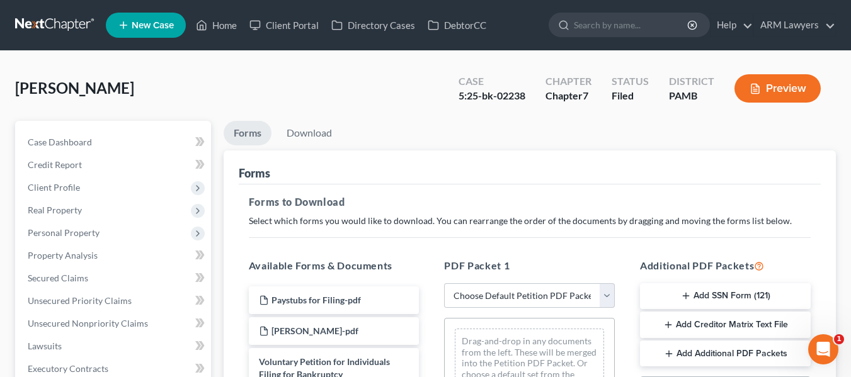
click at [52, 25] on link at bounding box center [55, 25] width 81 height 23
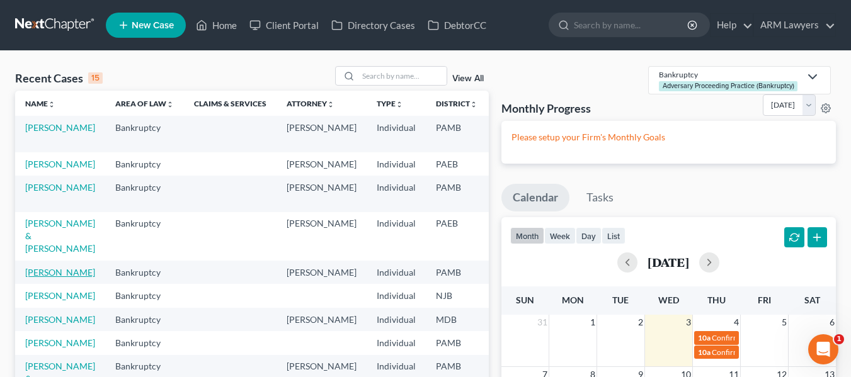
click at [40, 278] on link "[PERSON_NAME]" at bounding box center [60, 272] width 70 height 11
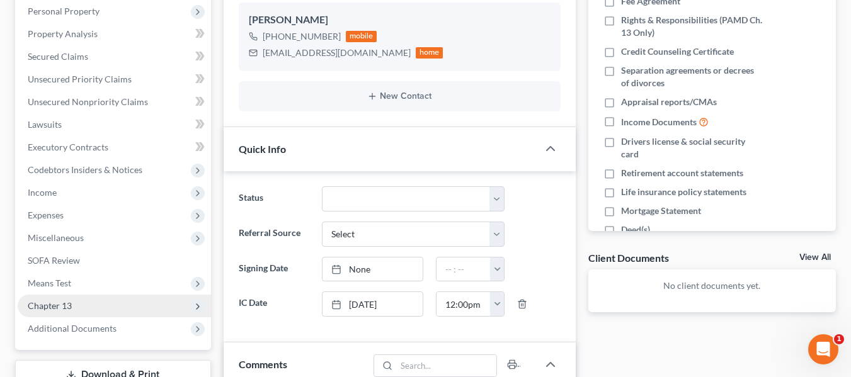
scroll to position [252, 0]
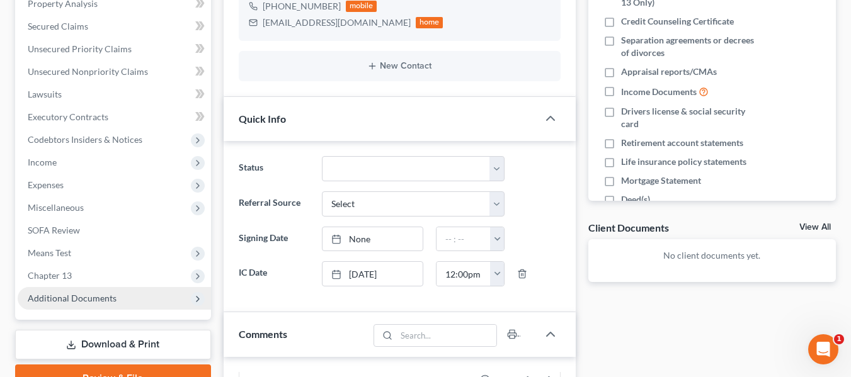
click at [78, 292] on span "Additional Documents" at bounding box center [114, 298] width 193 height 23
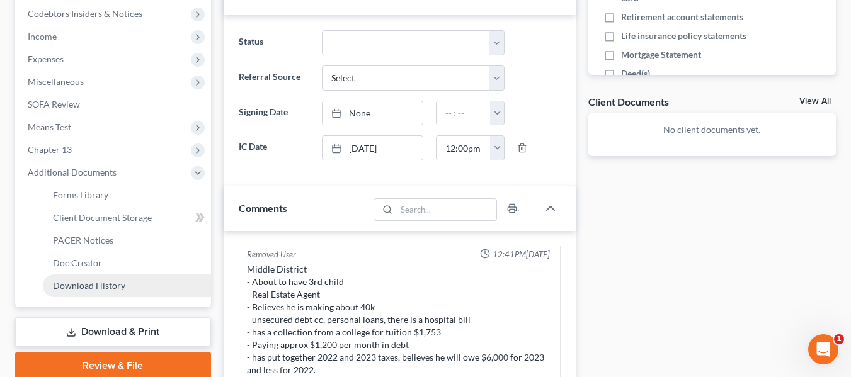
scroll to position [441, 0]
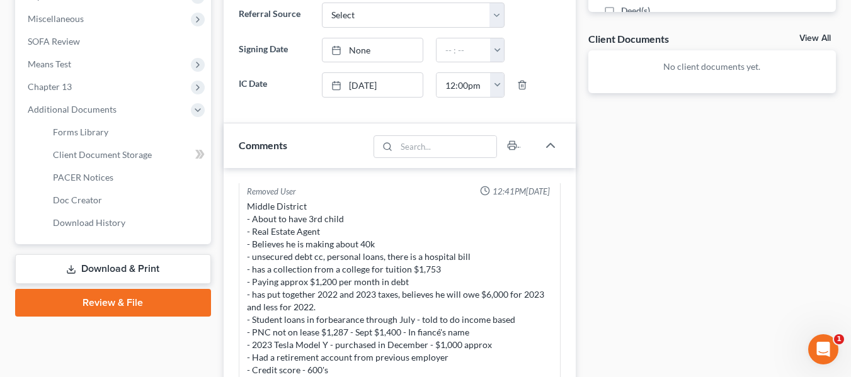
drag, startPoint x: 91, startPoint y: 297, endPoint x: 143, endPoint y: 278, distance: 54.8
click at [91, 297] on link "Review & File" at bounding box center [113, 303] width 196 height 28
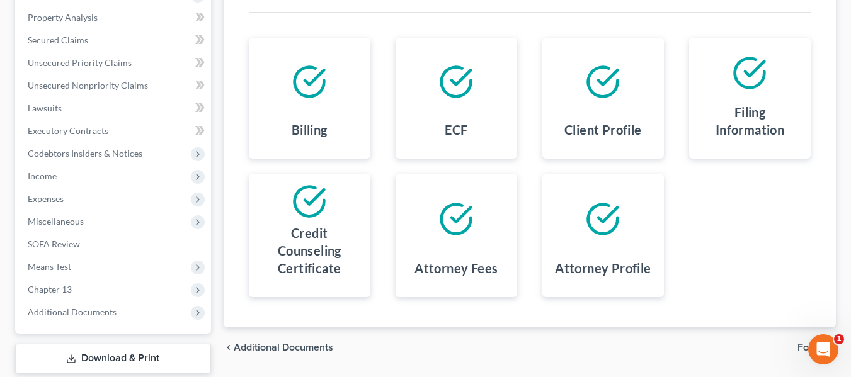
scroll to position [315, 0]
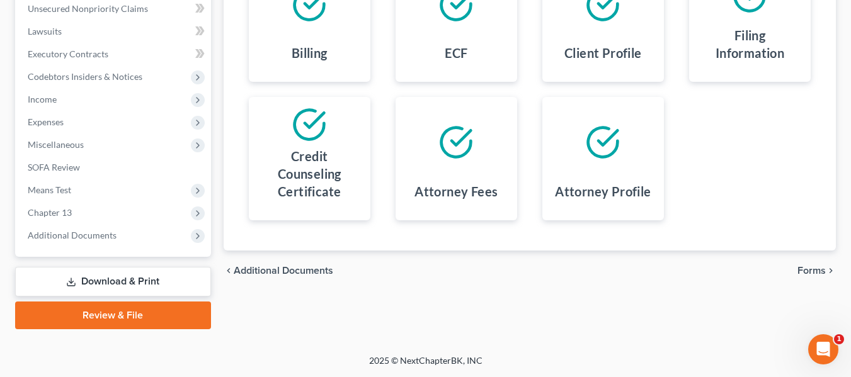
click at [801, 270] on span "Forms" at bounding box center [812, 271] width 28 height 10
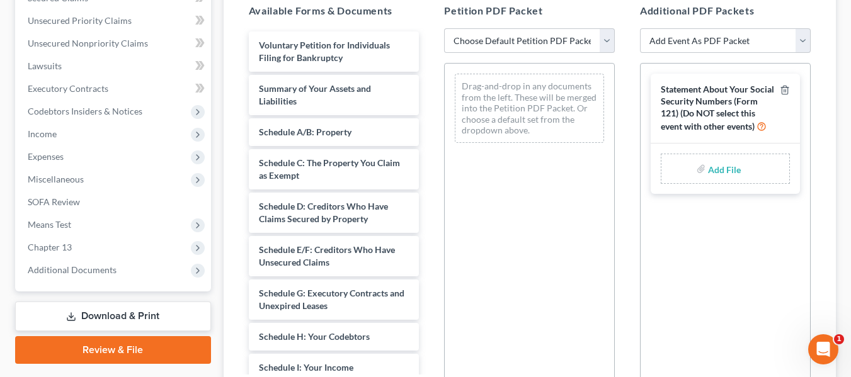
scroll to position [252, 0]
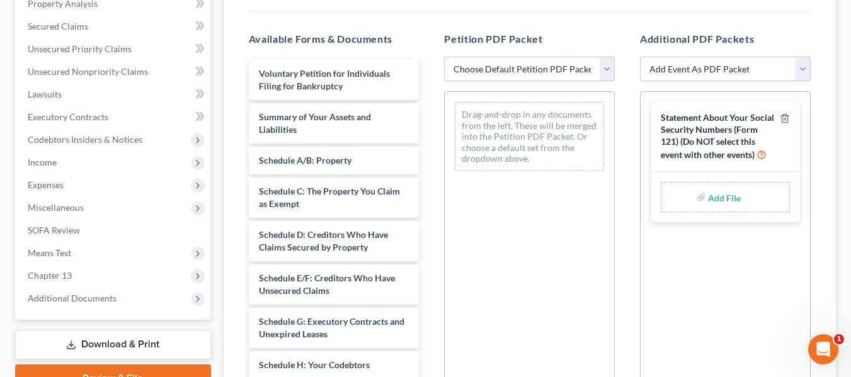
click at [510, 74] on select "Choose Default Petition PDF Packet Emergency Filing (Voluntary Petition and Cre…" at bounding box center [529, 69] width 171 height 25
click at [444, 57] on select "Choose Default Petition PDF Packet Emergency Filing (Voluntary Petition and Cre…" at bounding box center [529, 69] width 171 height 25
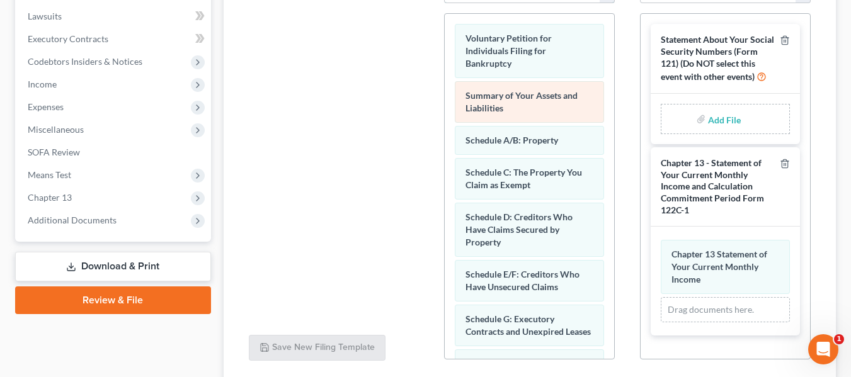
scroll to position [300, 0]
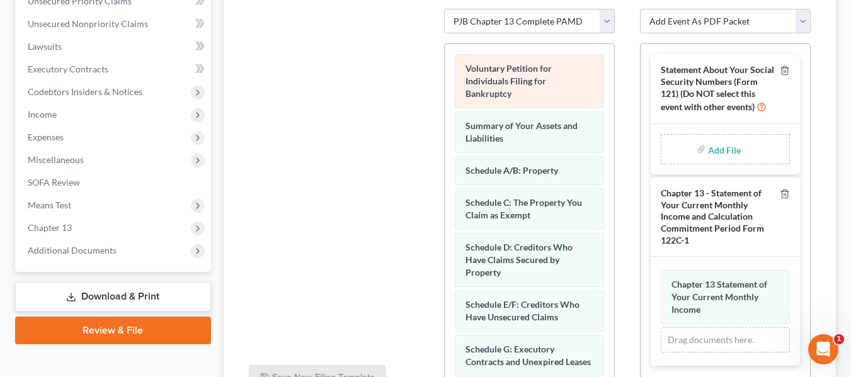
click at [498, 75] on div "Voluntary Petition for Individuals Filing for Bankruptcy" at bounding box center [529, 81] width 149 height 54
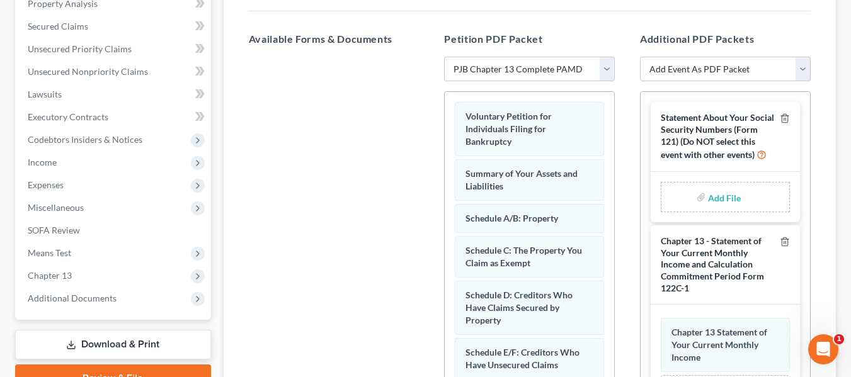
scroll to position [174, 0]
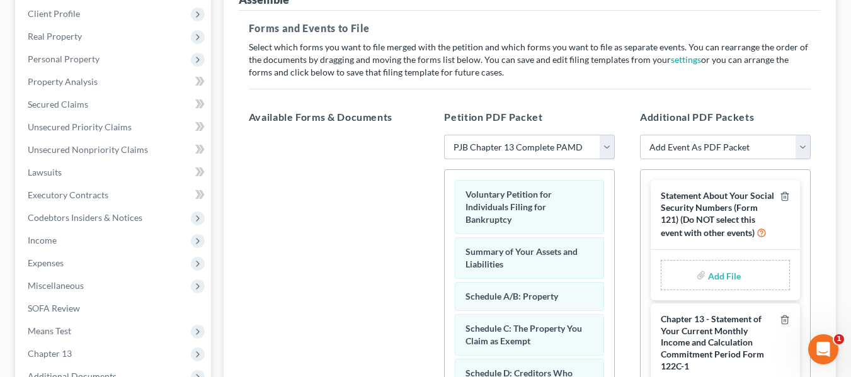
click at [470, 144] on select "Choose Default Petition PDF Packet Emergency Filing (Voluntary Petition and Cre…" at bounding box center [529, 147] width 171 height 25
click at [444, 135] on select "Choose Default Petition PDF Packet Emergency Filing (Voluntary Petition and Cre…" at bounding box center [529, 147] width 171 height 25
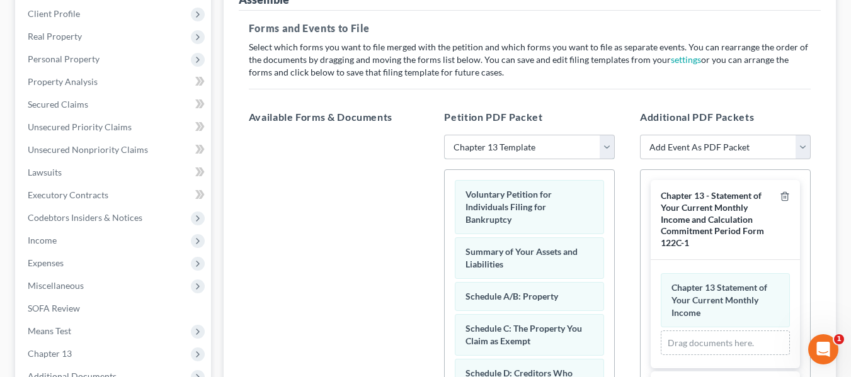
click at [534, 154] on select "Choose Default Petition PDF Packet Emergency Filing (Voluntary Petition and Cre…" at bounding box center [529, 147] width 171 height 25
click at [444, 135] on select "Choose Default Petition PDF Packet Emergency Filing (Voluntary Petition and Cre…" at bounding box center [529, 147] width 171 height 25
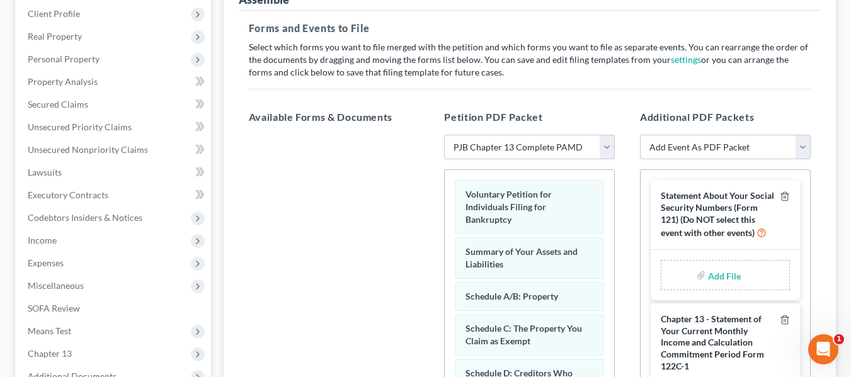
click at [537, 147] on select "Choose Default Petition PDF Packet Emergency Filing (Voluntary Petition and Cre…" at bounding box center [529, 147] width 171 height 25
click at [444, 135] on select "Choose Default Petition PDF Packet Emergency Filing (Voluntary Petition and Cre…" at bounding box center [529, 147] width 171 height 25
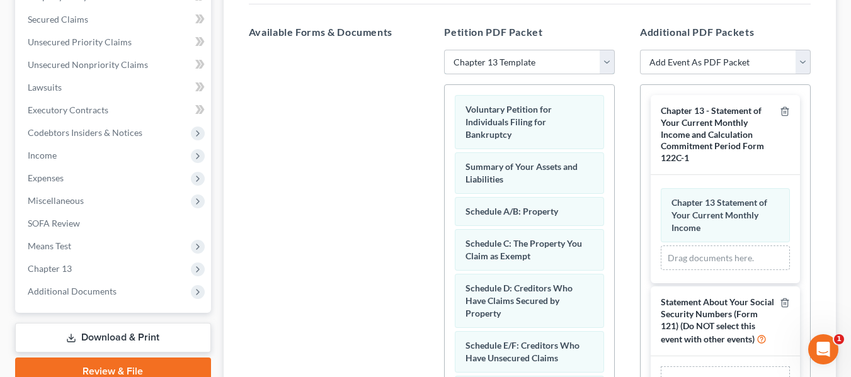
scroll to position [237, 0]
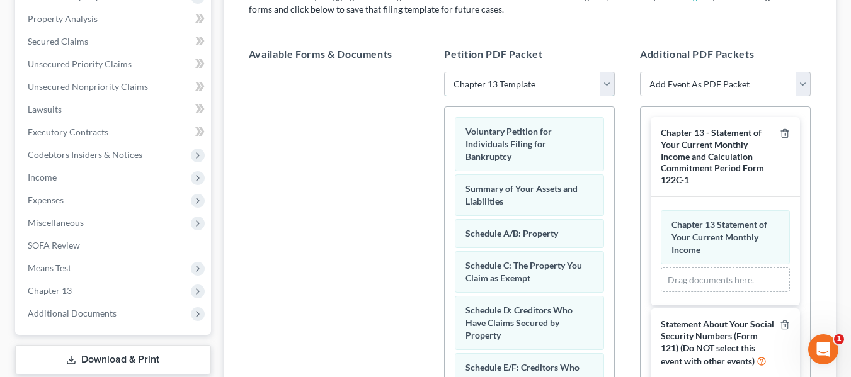
click at [471, 82] on select "Choose Default Petition PDF Packet Emergency Filing (Voluntary Petition and Cre…" at bounding box center [529, 84] width 171 height 25
click at [444, 72] on select "Choose Default Petition PDF Packet Emergency Filing (Voluntary Petition and Cre…" at bounding box center [529, 84] width 171 height 25
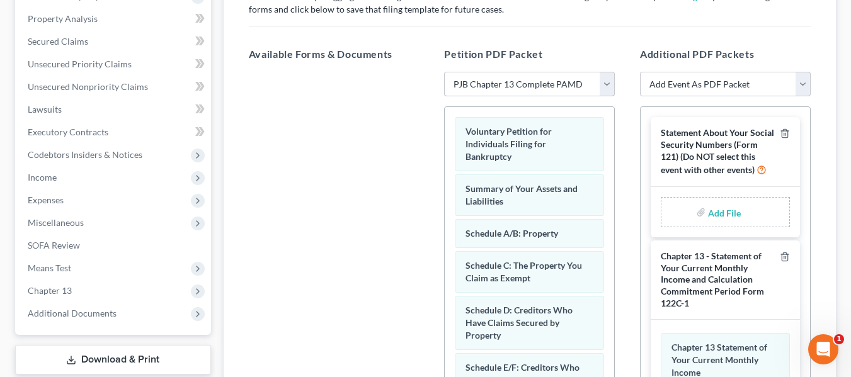
click at [510, 83] on select "Choose Default Petition PDF Packet Emergency Filing (Voluntary Petition and Cre…" at bounding box center [529, 84] width 171 height 25
click at [444, 72] on select "Choose Default Petition PDF Packet Emergency Filing (Voluntary Petition and Cre…" at bounding box center [529, 84] width 171 height 25
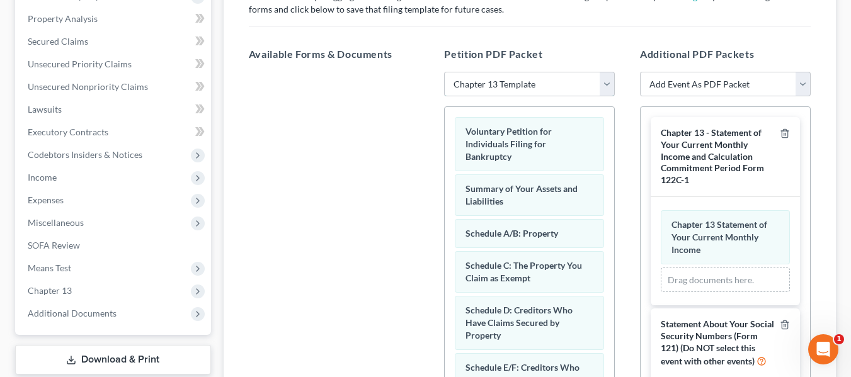
click at [472, 86] on select "Choose Default Petition PDF Packet Emergency Filing (Voluntary Petition and Cre…" at bounding box center [529, 84] width 171 height 25
select select "2"
click at [444, 72] on select "Choose Default Petition PDF Packet Emergency Filing (Voluntary Petition and Cre…" at bounding box center [529, 84] width 171 height 25
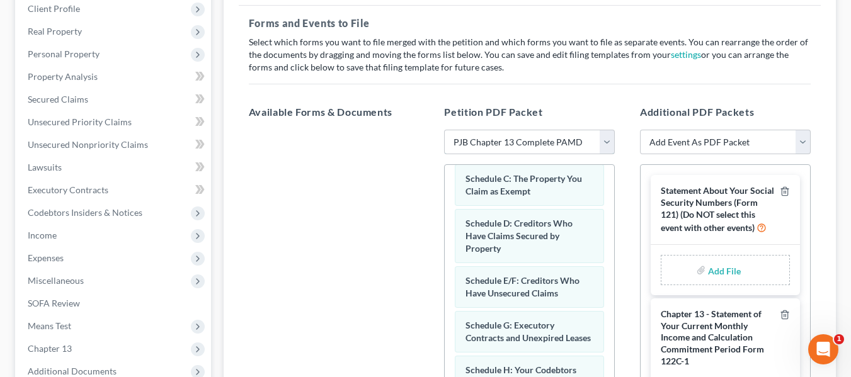
scroll to position [174, 0]
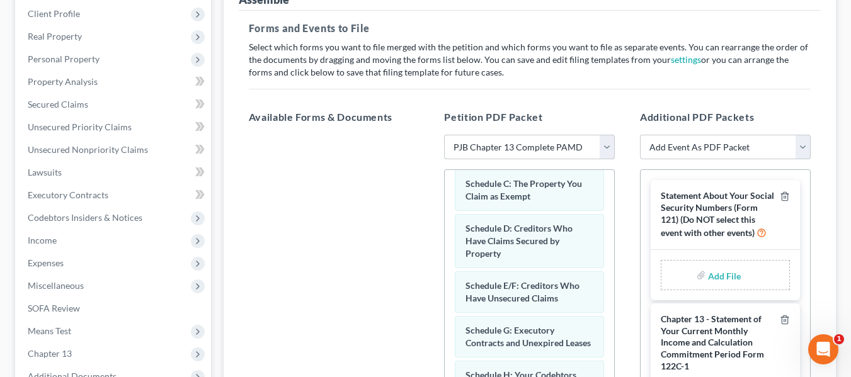
click at [482, 142] on select "Choose Default Petition PDF Packet Emergency Filing (Voluntary Petition and Cre…" at bounding box center [529, 147] width 171 height 25
click at [444, 135] on select "Choose Default Petition PDF Packet Emergency Filing (Voluntary Petition and Cre…" at bounding box center [529, 147] width 171 height 25
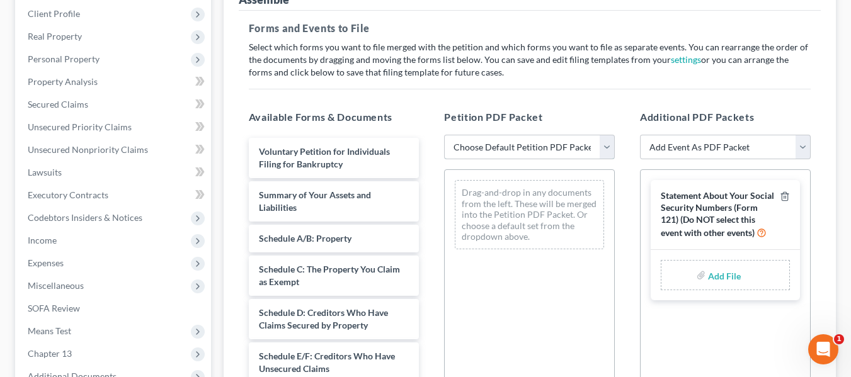
click at [472, 144] on select "Choose Default Petition PDF Packet Emergency Filing (Voluntary Petition and Cre…" at bounding box center [529, 147] width 171 height 25
click at [444, 135] on select "Choose Default Petition PDF Packet Emergency Filing (Voluntary Petition and Cre…" at bounding box center [529, 147] width 171 height 25
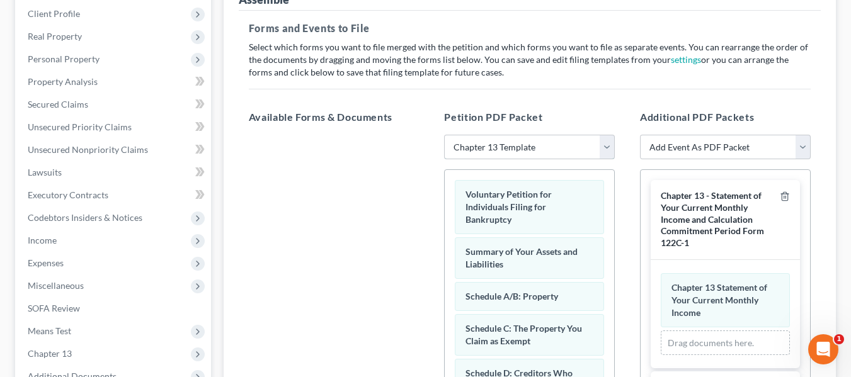
click at [483, 139] on select "Choose Default Petition PDF Packet Emergency Filing (Voluntary Petition and Cre…" at bounding box center [529, 147] width 171 height 25
select select "2"
click at [444, 135] on select "Choose Default Petition PDF Packet Emergency Filing (Voluntary Petition and Cre…" at bounding box center [529, 147] width 171 height 25
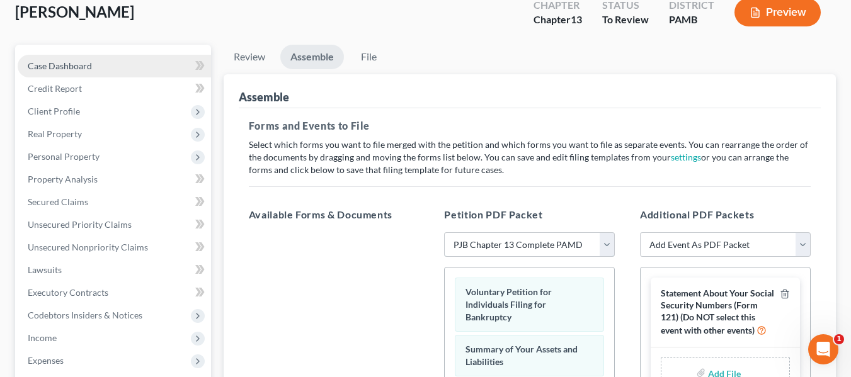
scroll to position [48, 0]
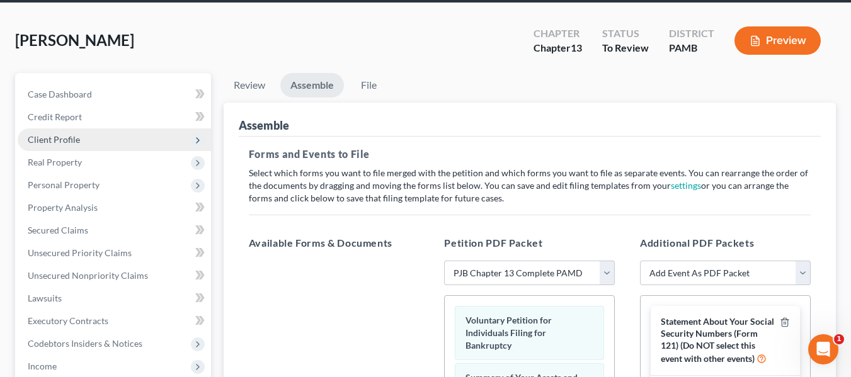
click at [82, 140] on span "Client Profile" at bounding box center [114, 140] width 193 height 23
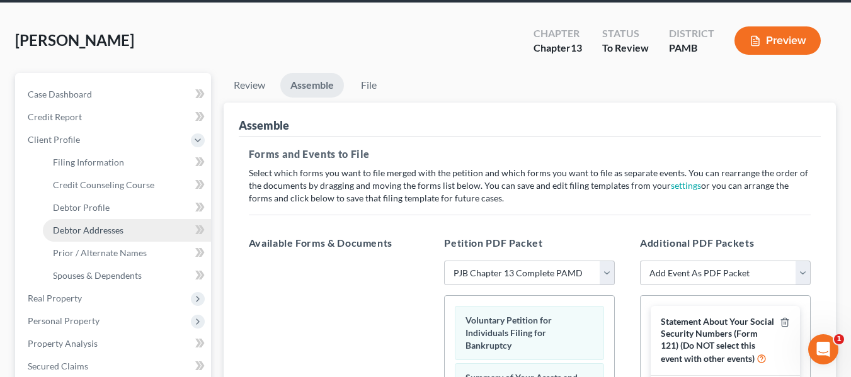
click at [100, 233] on span "Debtor Addresses" at bounding box center [88, 230] width 71 height 11
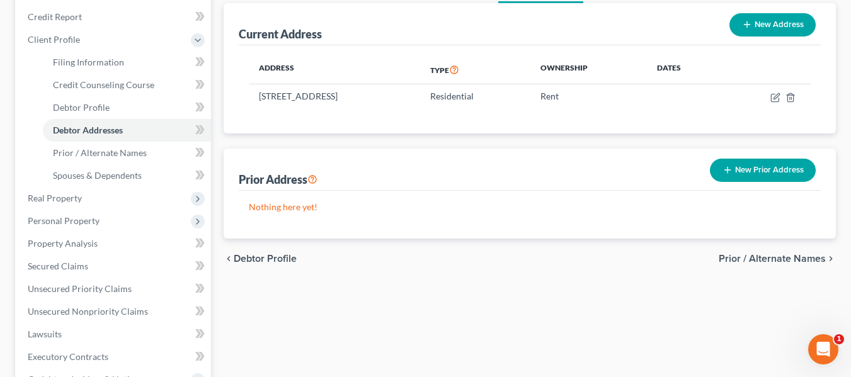
scroll to position [126, 0]
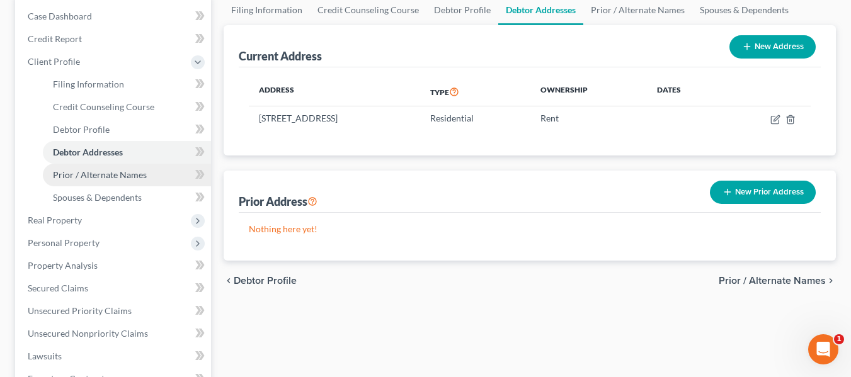
click at [91, 173] on span "Prior / Alternate Names" at bounding box center [100, 174] width 94 height 11
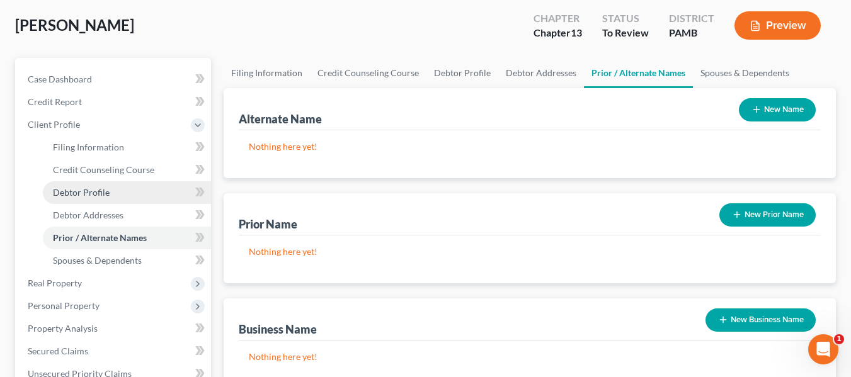
scroll to position [126, 0]
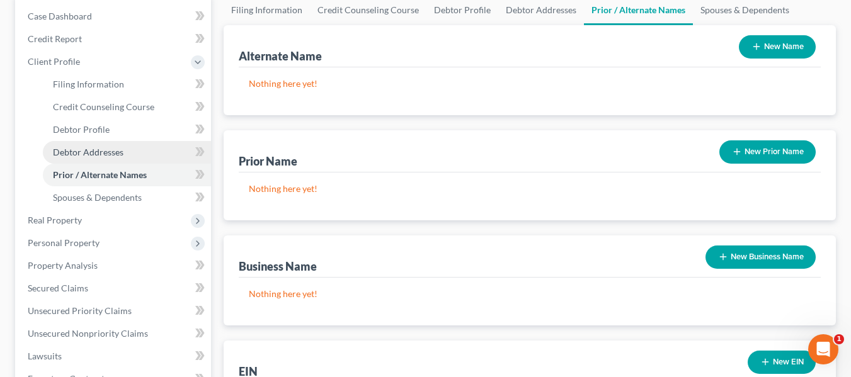
click at [101, 149] on span "Debtor Addresses" at bounding box center [88, 152] width 71 height 11
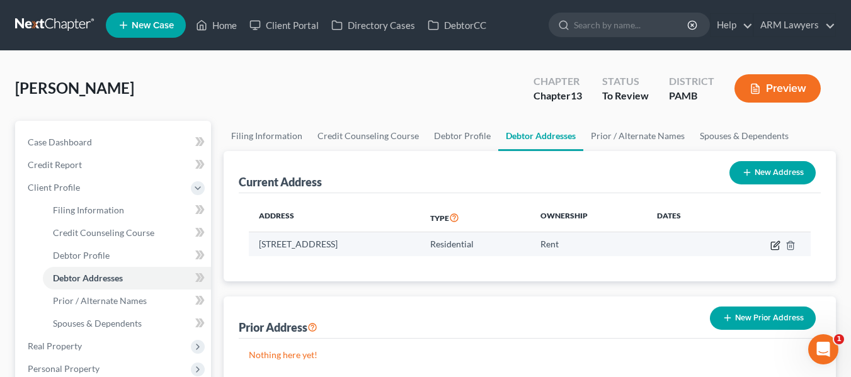
click at [772, 243] on icon "button" at bounding box center [775, 246] width 8 height 8
select select "39"
select select "44"
select select "0"
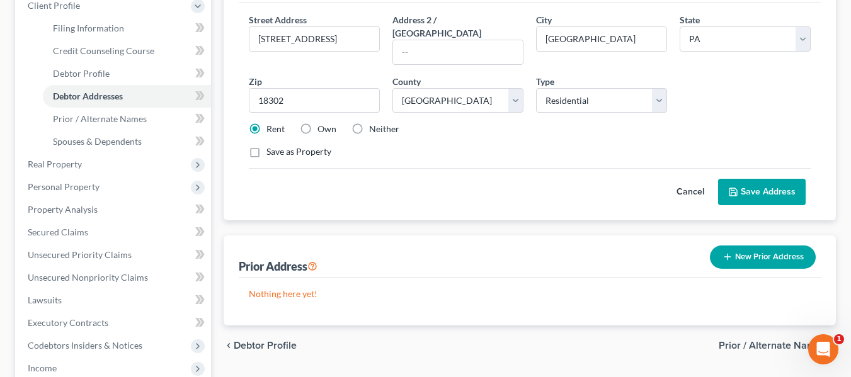
scroll to position [189, 0]
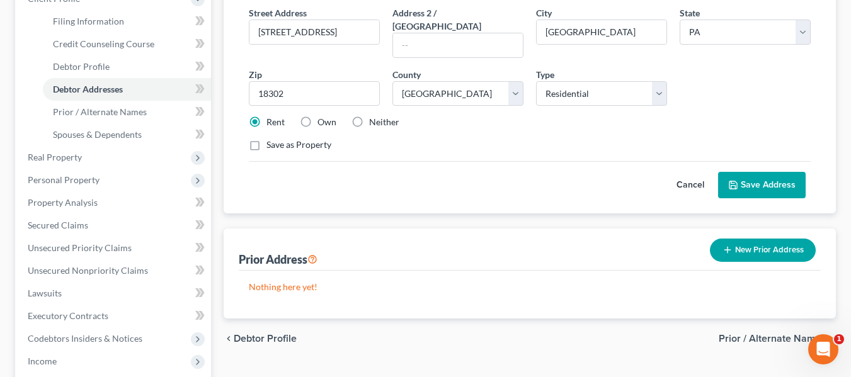
click at [755, 172] on button "Save Address" at bounding box center [762, 185] width 88 height 26
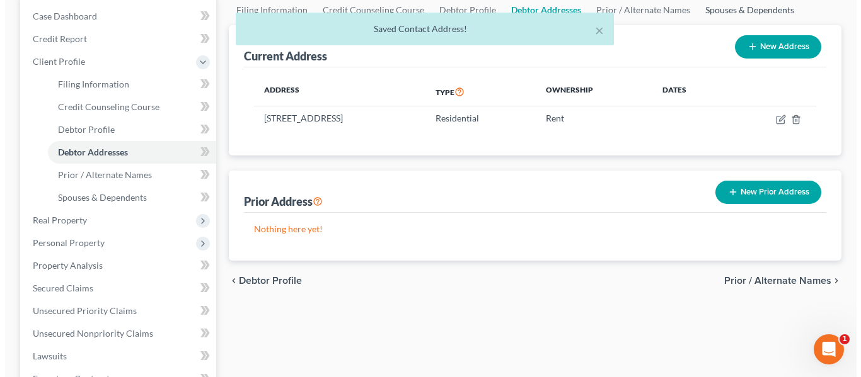
scroll to position [63, 0]
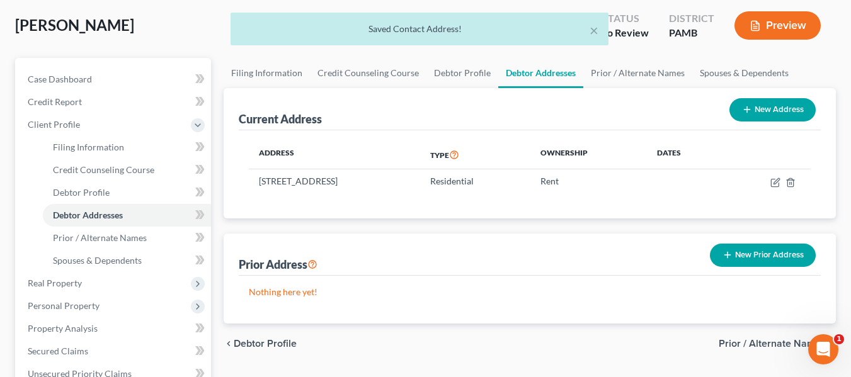
click at [762, 28] on div "× Saved Contact Address!" at bounding box center [419, 32] width 851 height 39
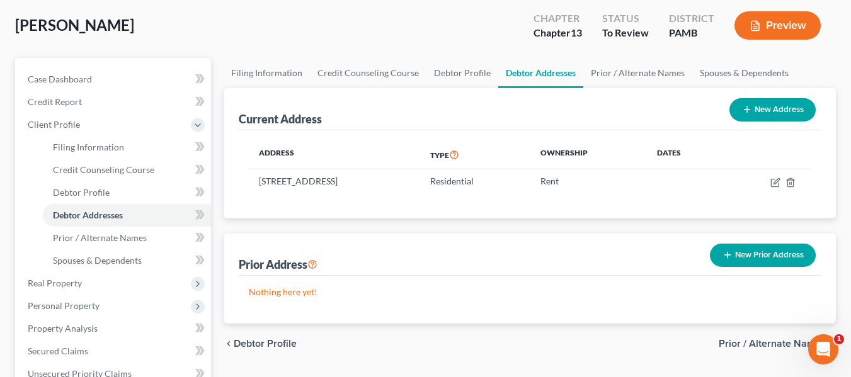
click at [774, 20] on button "Preview" at bounding box center [778, 25] width 86 height 28
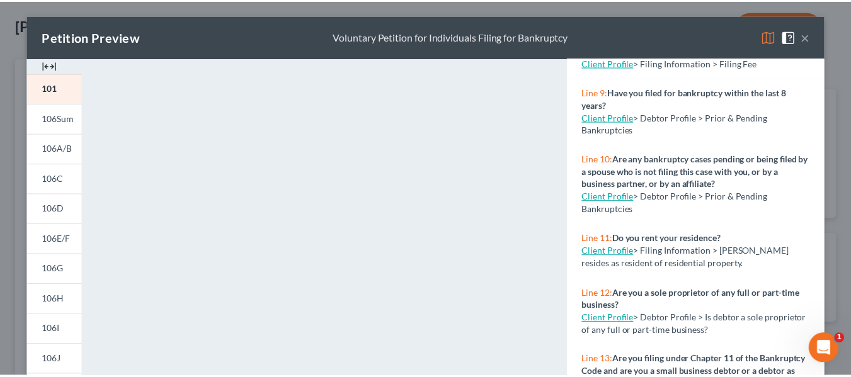
scroll to position [504, 0]
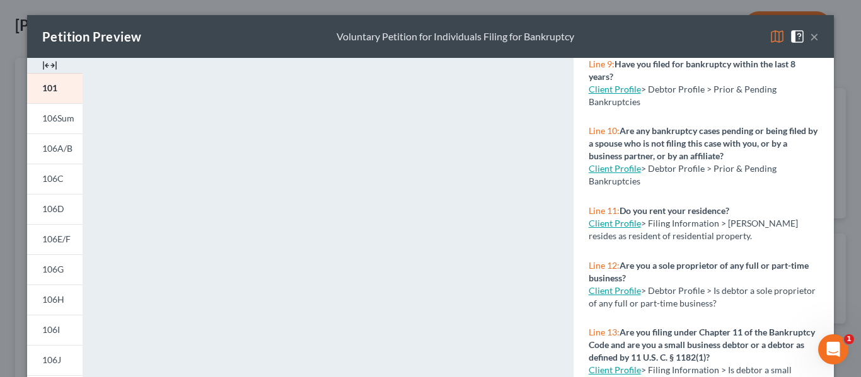
click at [804, 35] on span at bounding box center [799, 35] width 20 height 11
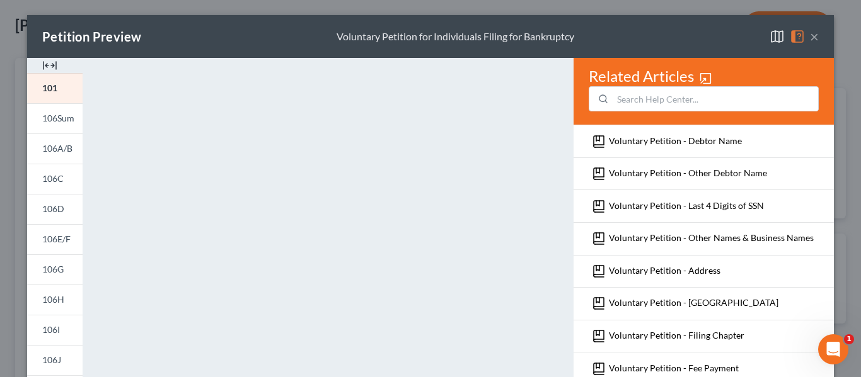
click at [810, 40] on button "×" at bounding box center [814, 36] width 9 height 15
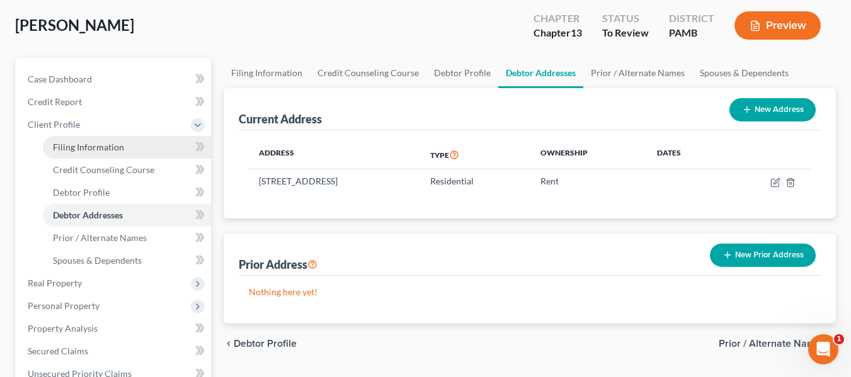
click at [86, 145] on span "Filing Information" at bounding box center [88, 147] width 71 height 11
select select "1"
select select "0"
select select "3"
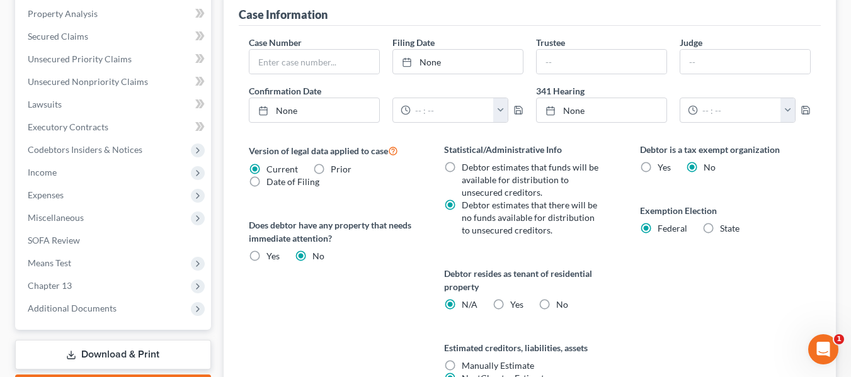
scroll to position [441, 0]
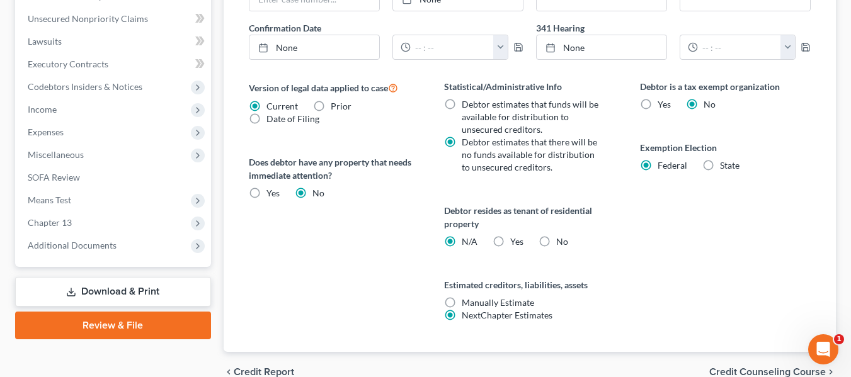
click at [510, 244] on label "Yes Yes" at bounding box center [516, 242] width 13 height 13
click at [515, 244] on input "Yes Yes" at bounding box center [519, 240] width 8 height 8
radio input "true"
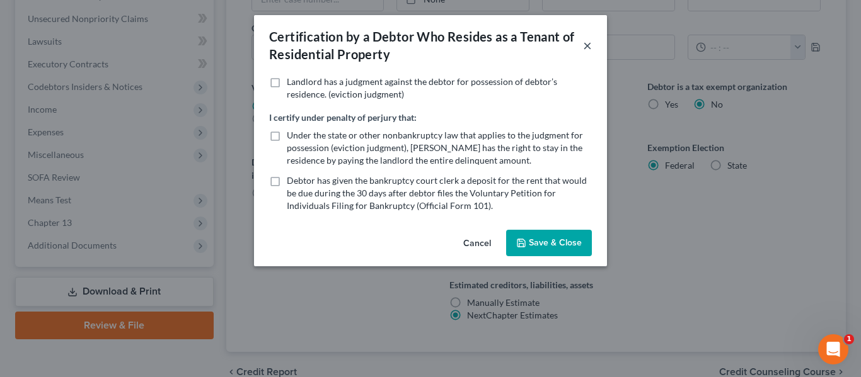
click at [585, 42] on button "×" at bounding box center [587, 45] width 9 height 15
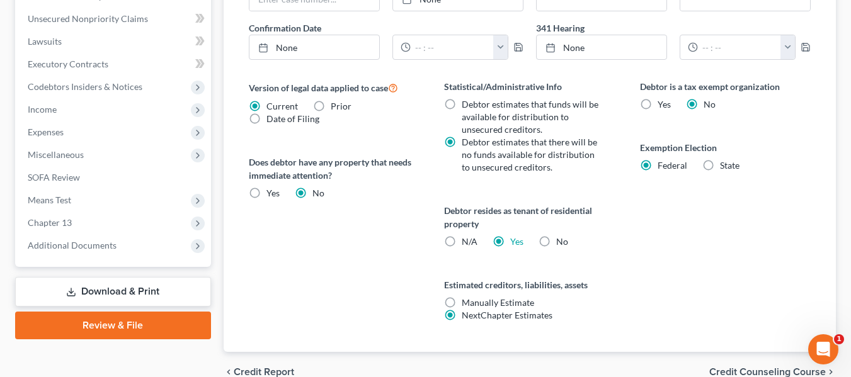
click at [462, 242] on label "N/A" at bounding box center [470, 242] width 16 height 13
click at [467, 242] on input "N/A" at bounding box center [471, 240] width 8 height 8
radio input "true"
radio input "false"
click at [730, 279] on div "Debtor is a tax exempt organization Yes No Exemption Election Federal State" at bounding box center [725, 216] width 196 height 272
